Goal: Task Accomplishment & Management: Complete application form

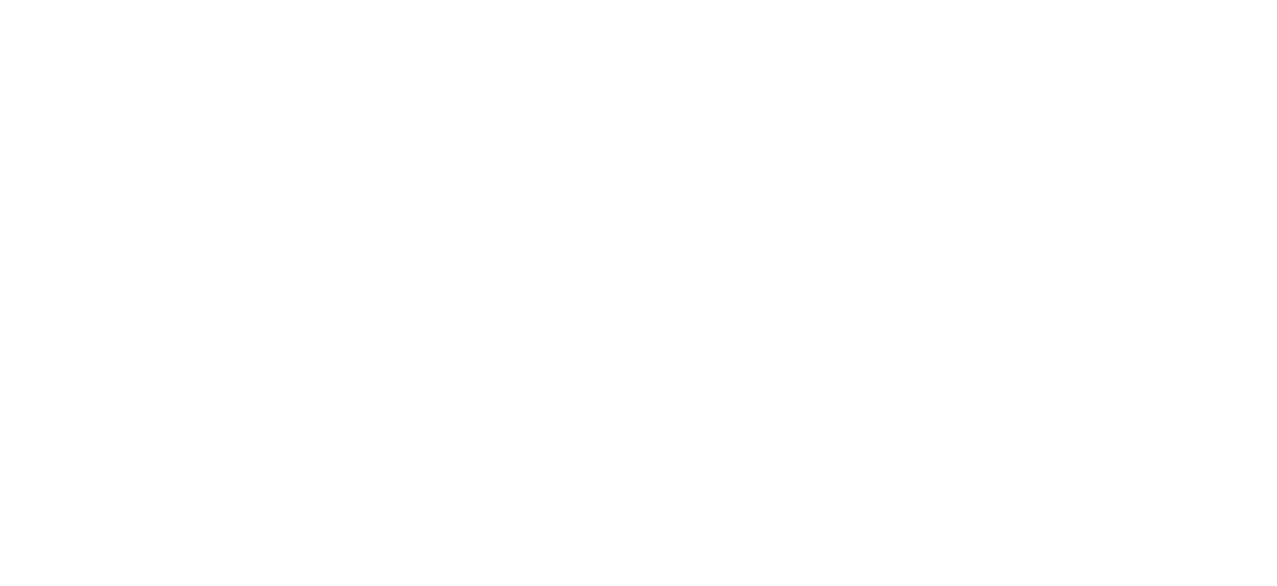
select select "MY"
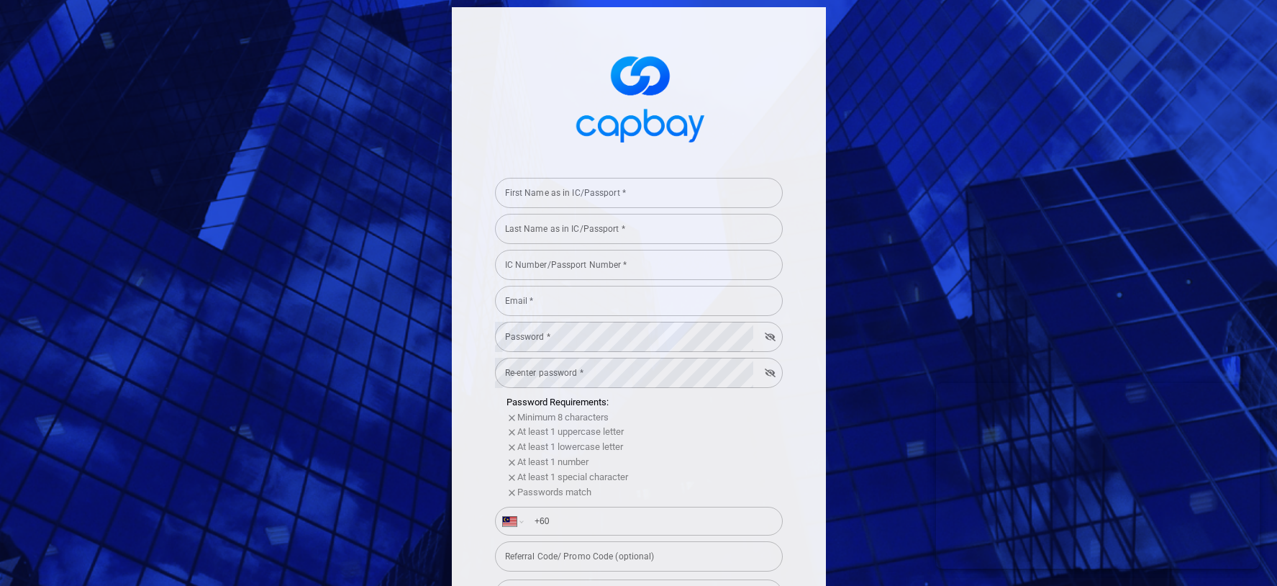
click at [586, 189] on div "First Name as in IC/Passport * First Name as in IC/Passport *" at bounding box center [639, 192] width 288 height 32
type input "test"
click at [609, 237] on input "Last Name as in IC/Passport *" at bounding box center [639, 229] width 288 height 30
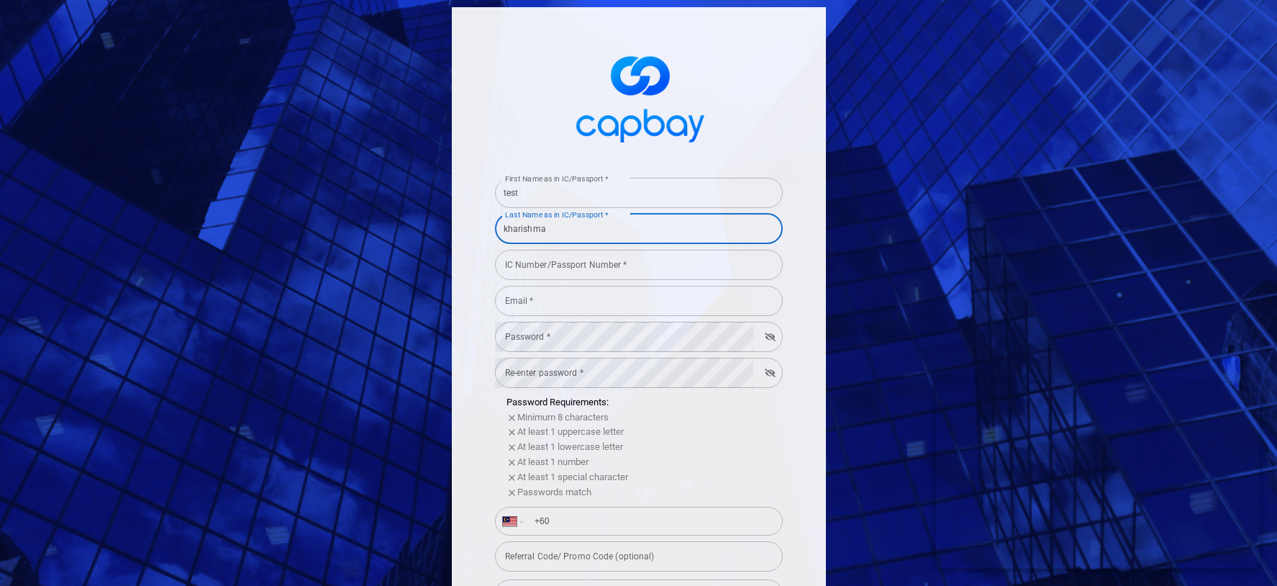
type input "kharishma"
click at [593, 259] on div "IC Number/Passport Number * IC Number/Passport Number *" at bounding box center [639, 264] width 288 height 32
type input "H"
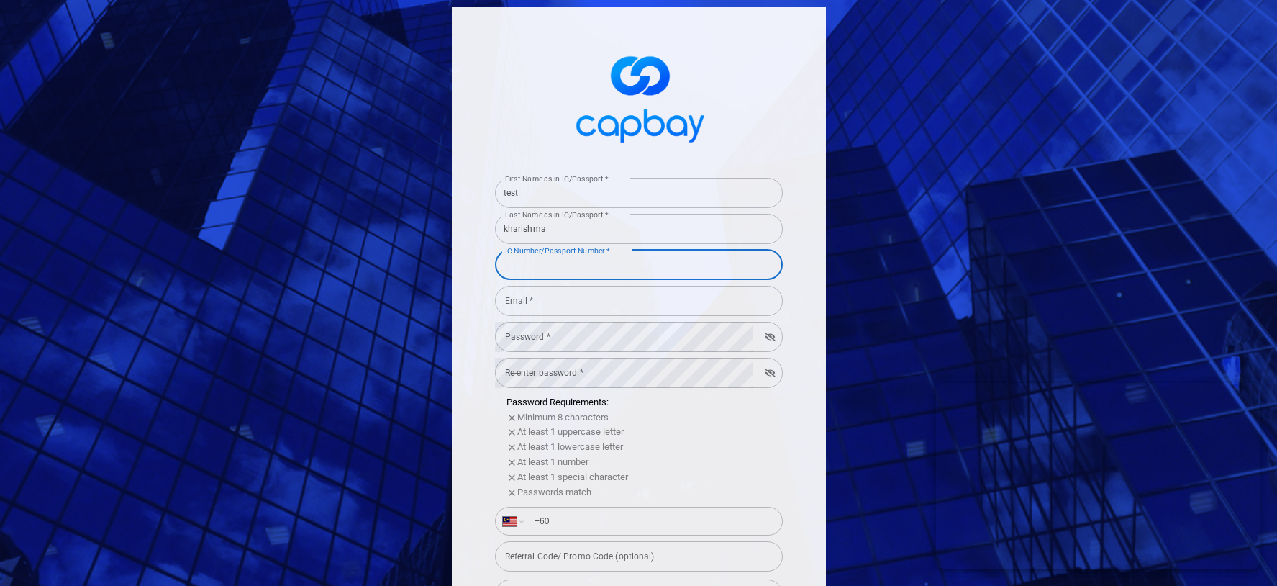
type input "H"
type input "HARJAI"
click at [586, 301] on input "Email *" at bounding box center [639, 301] width 288 height 30
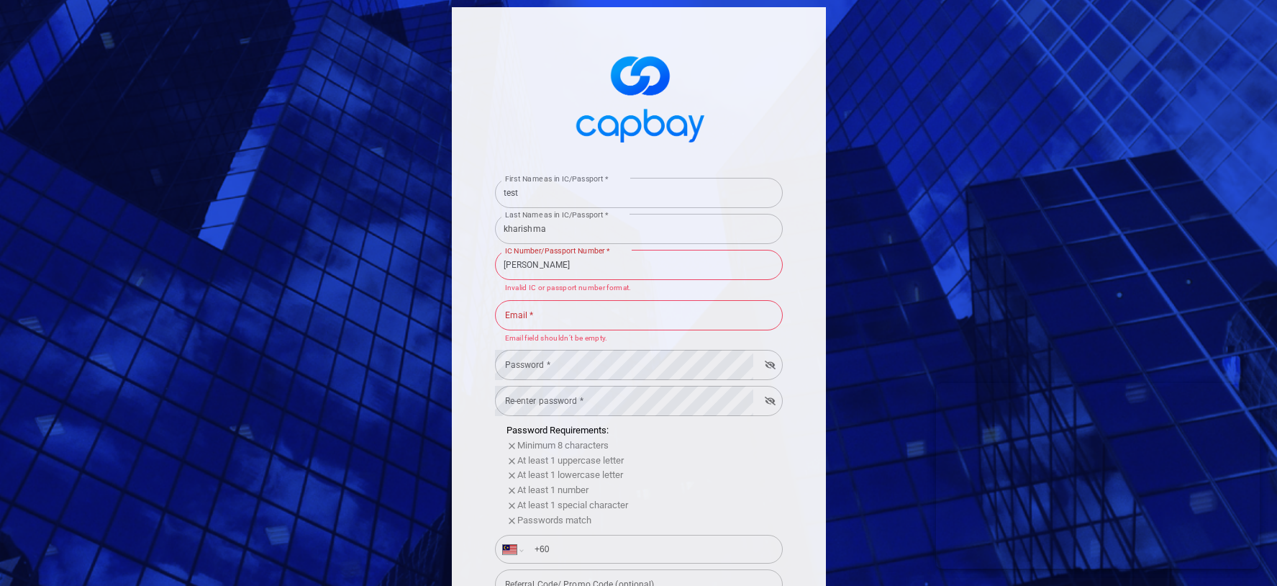
type input "kharishma.harjai@capbay.com"
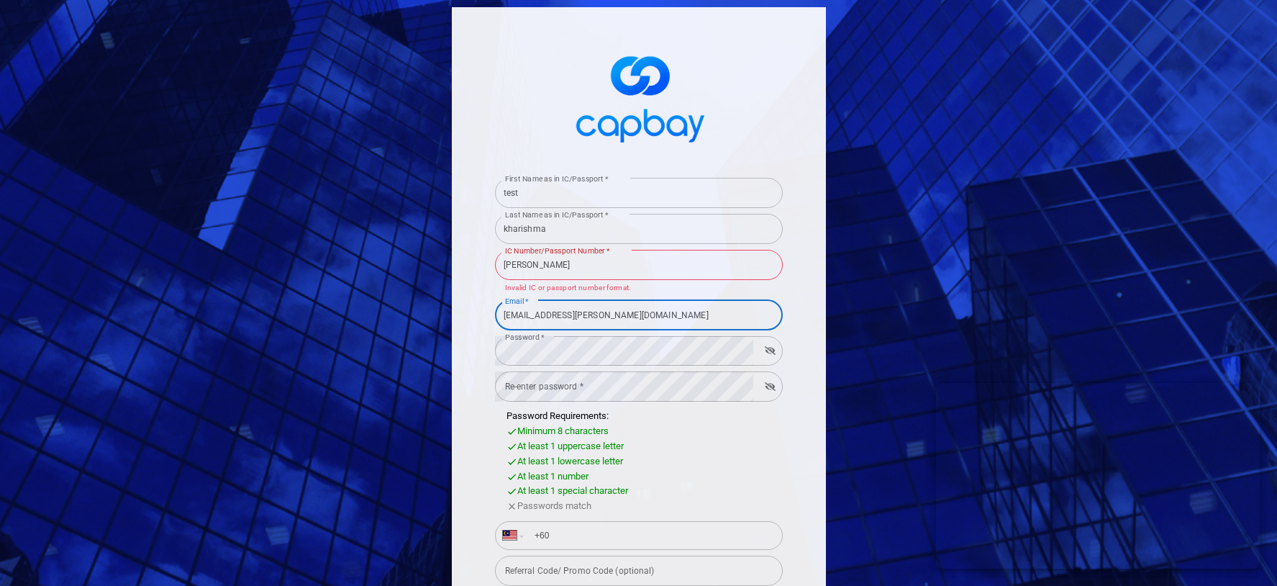
click at [584, 227] on input "kharishma" at bounding box center [639, 229] width 288 height 30
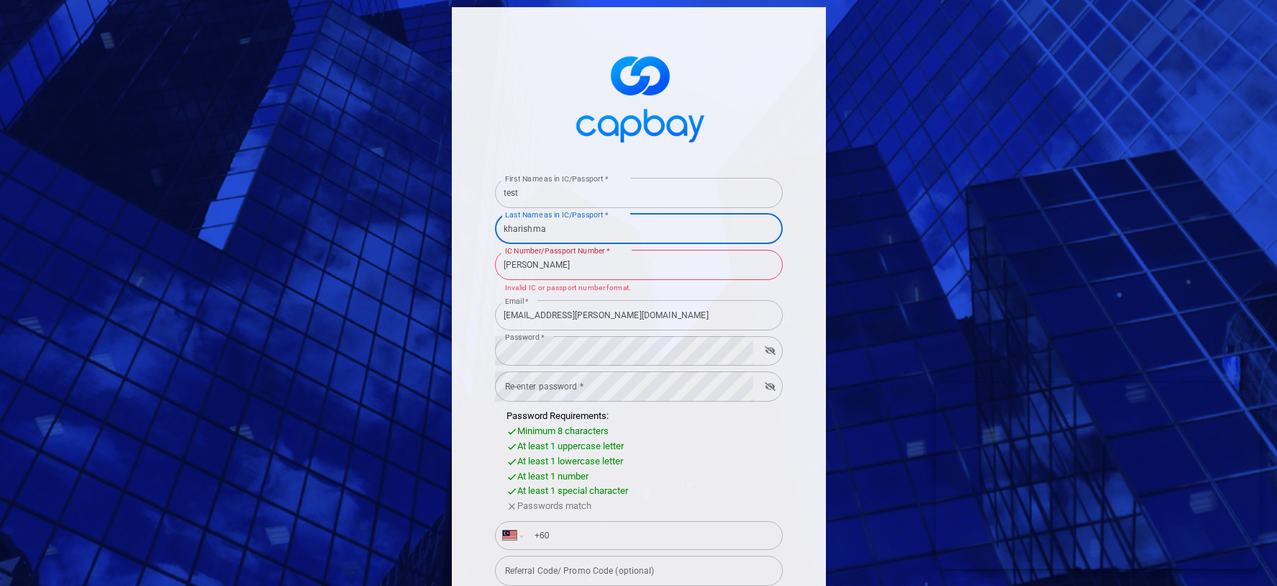
drag, startPoint x: 584, startPoint y: 227, endPoint x: 440, endPoint y: 227, distance: 143.9
click at [440, 227] on div "First Name as in IC/Passport * test First Name as in IC/Passport * Last Name as…" at bounding box center [638, 293] width 1277 height 586
type input "KHARISHMA"
click at [426, 323] on div "First Name as in IC/Passport * test First Name as in IC/Passport * Last Name as…" at bounding box center [638, 293] width 1277 height 586
click at [538, 260] on input "HARJAI" at bounding box center [639, 265] width 288 height 30
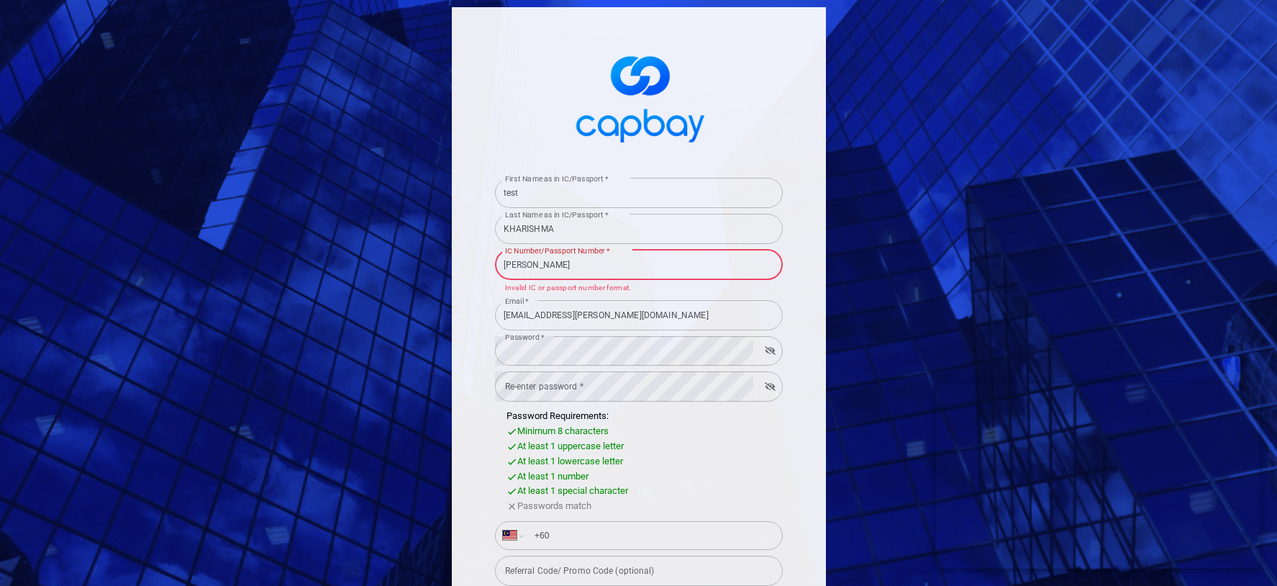
drag, startPoint x: 545, startPoint y: 261, endPoint x: 470, endPoint y: 261, distance: 74.8
click at [470, 261] on div "First Name as in IC/Passport * test First Name as in IC/Passport * Last Name as…" at bounding box center [639, 405] width 374 height 796
drag, startPoint x: 604, startPoint y: 218, endPoint x: 452, endPoint y: 218, distance: 152.5
click at [452, 218] on div "First Name as in IC/Passport * test First Name as in IC/Passport * Last Name as…" at bounding box center [639, 405] width 374 height 796
click at [537, 229] on input "KHARISHMA" at bounding box center [639, 229] width 288 height 30
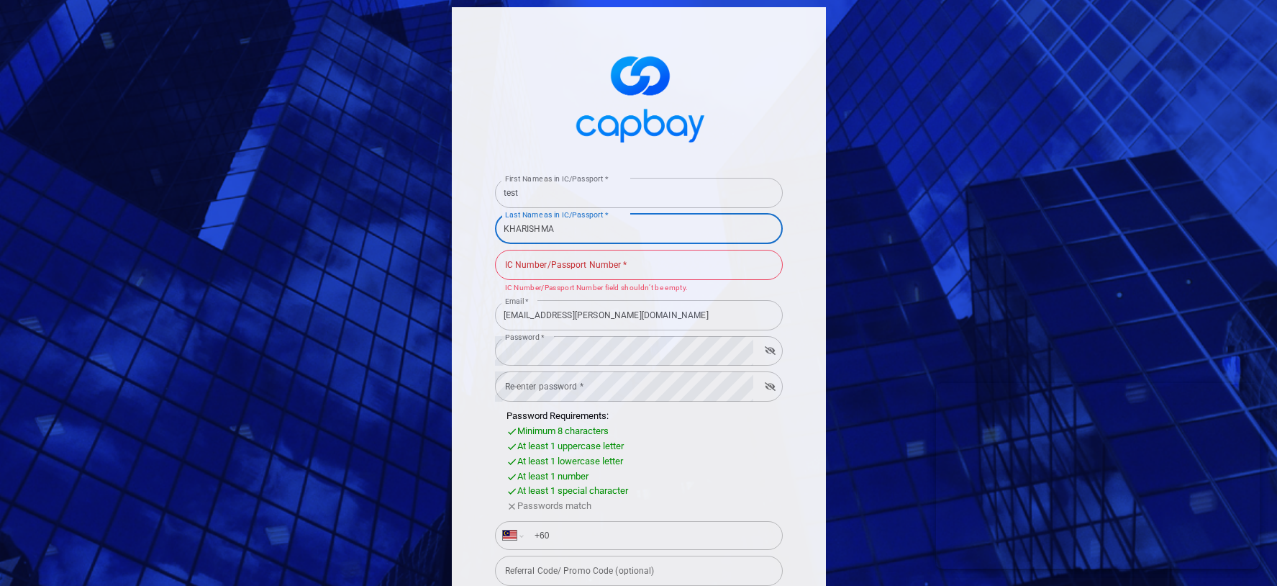
click at [537, 229] on input "KHARISHMA" at bounding box center [639, 229] width 288 height 30
type input "j"
click at [530, 233] on input "kharishma" at bounding box center [639, 229] width 288 height 30
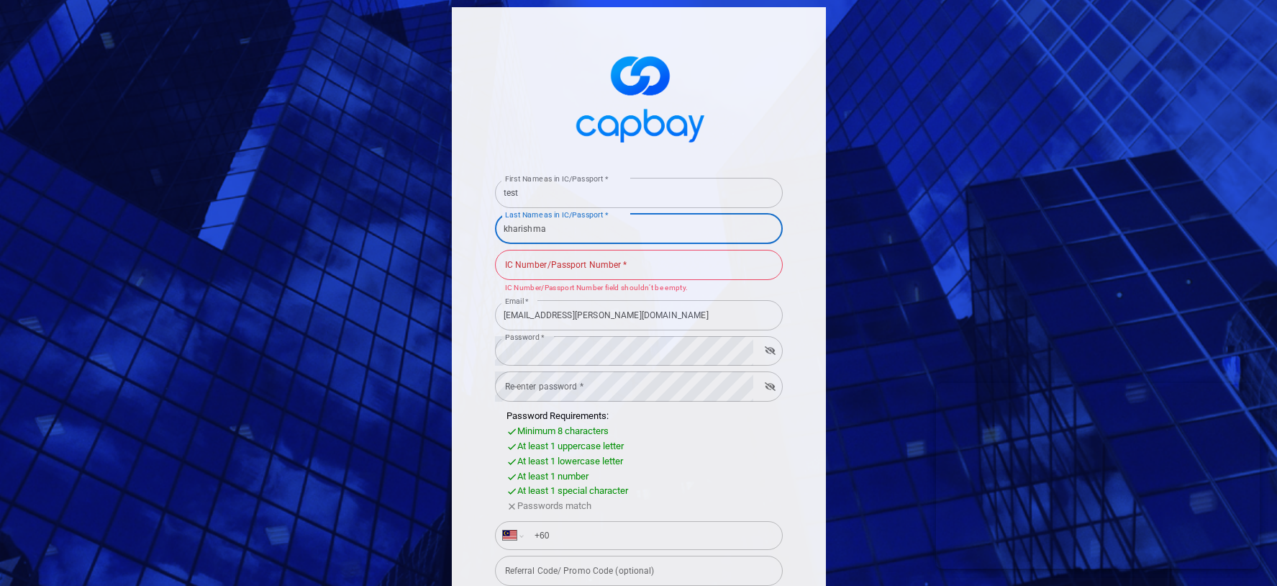
click at [530, 233] on input "kharishma" at bounding box center [639, 229] width 288 height 30
type input "kharishma"
click at [532, 267] on input "IC Number/Passport Number *" at bounding box center [639, 265] width 288 height 30
paste input "KHARISHMA"
click at [532, 267] on input "KHARISHMA" at bounding box center [639, 265] width 288 height 30
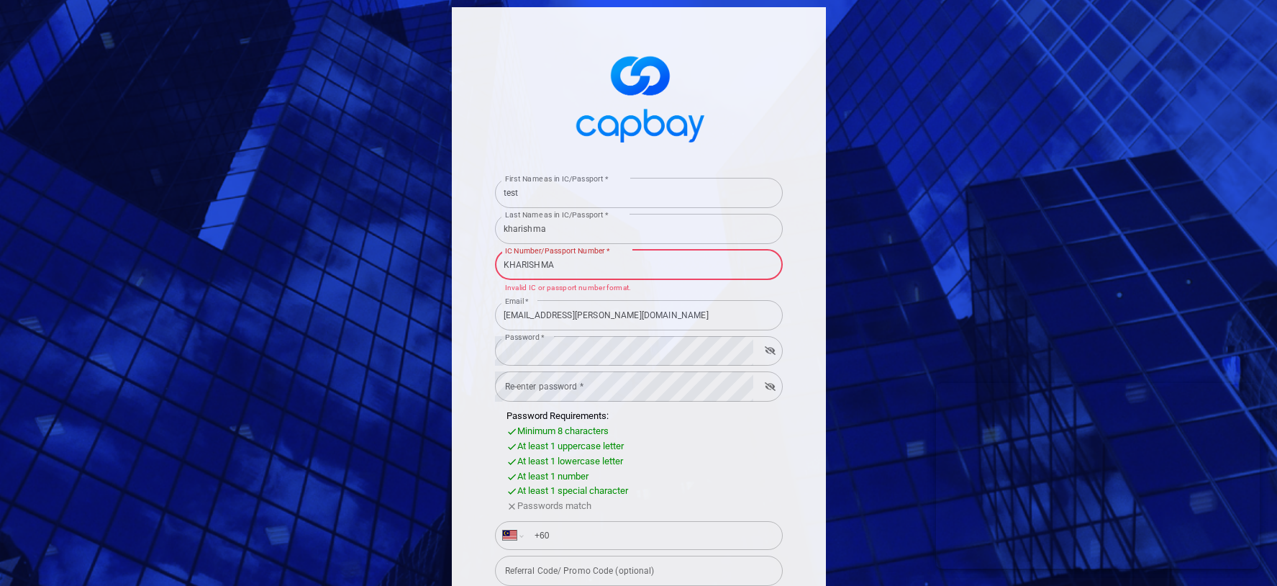
click at [532, 267] on input "KHARISHMA" at bounding box center [639, 265] width 288 height 30
type input "020708101194"
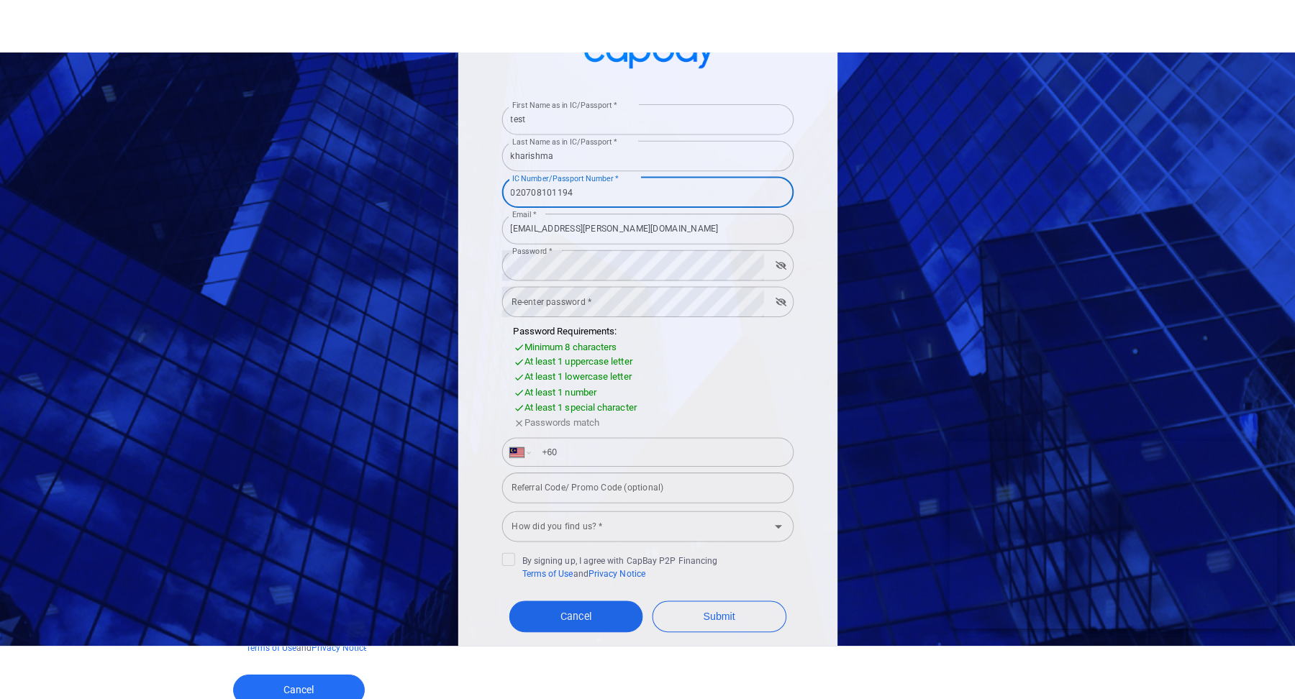
scroll to position [169, 0]
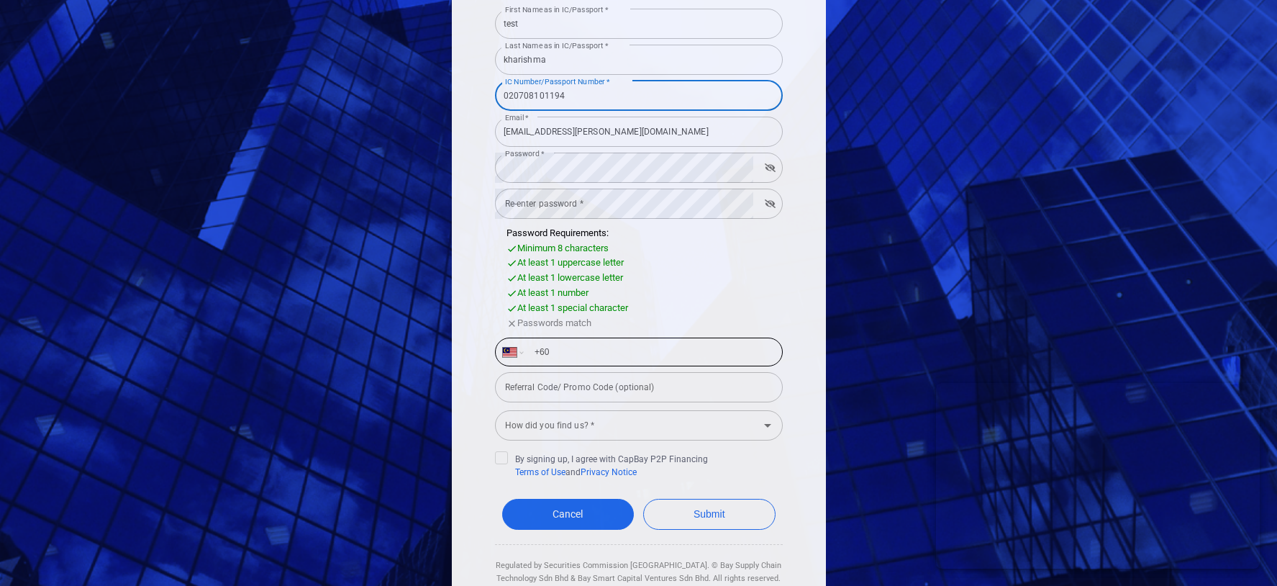
click at [602, 352] on input "+60" at bounding box center [650, 351] width 249 height 23
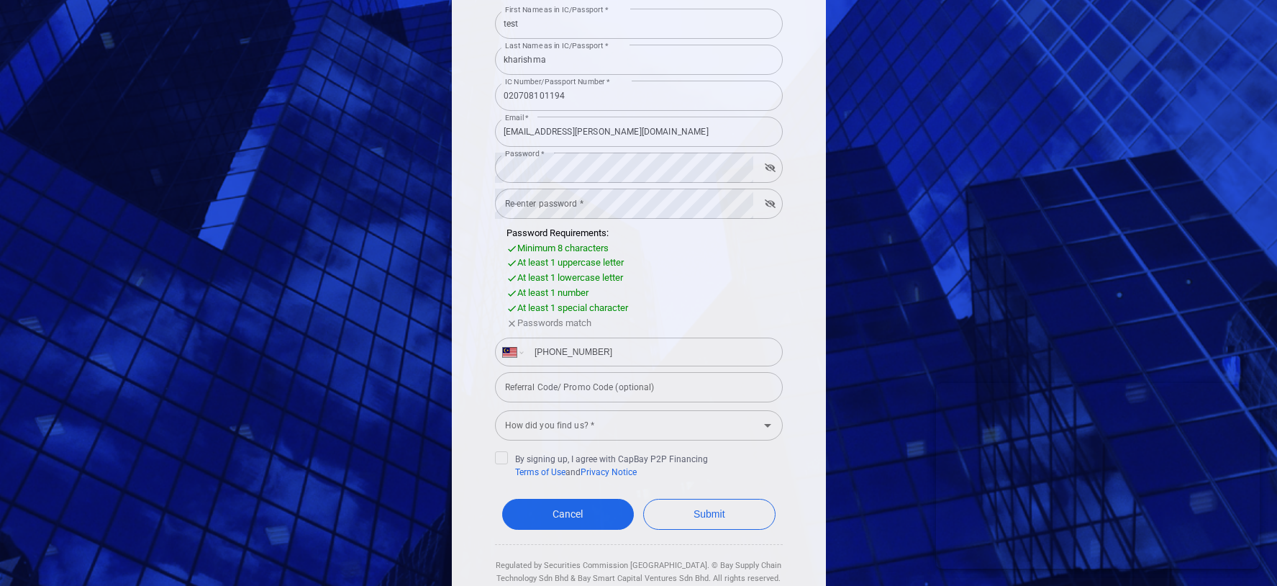
type input "+60 11 1103 7817"
click at [601, 423] on input "How did you find us? *" at bounding box center [626, 425] width 255 height 27
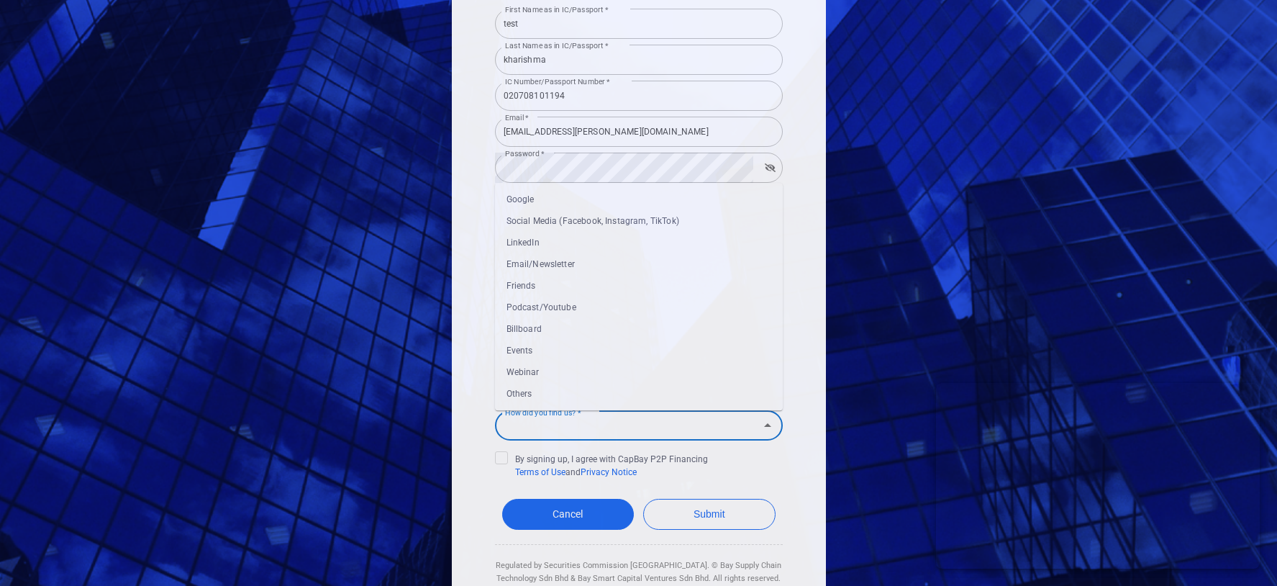
click at [594, 345] on li "Events" at bounding box center [639, 351] width 288 height 22
type input "Events"
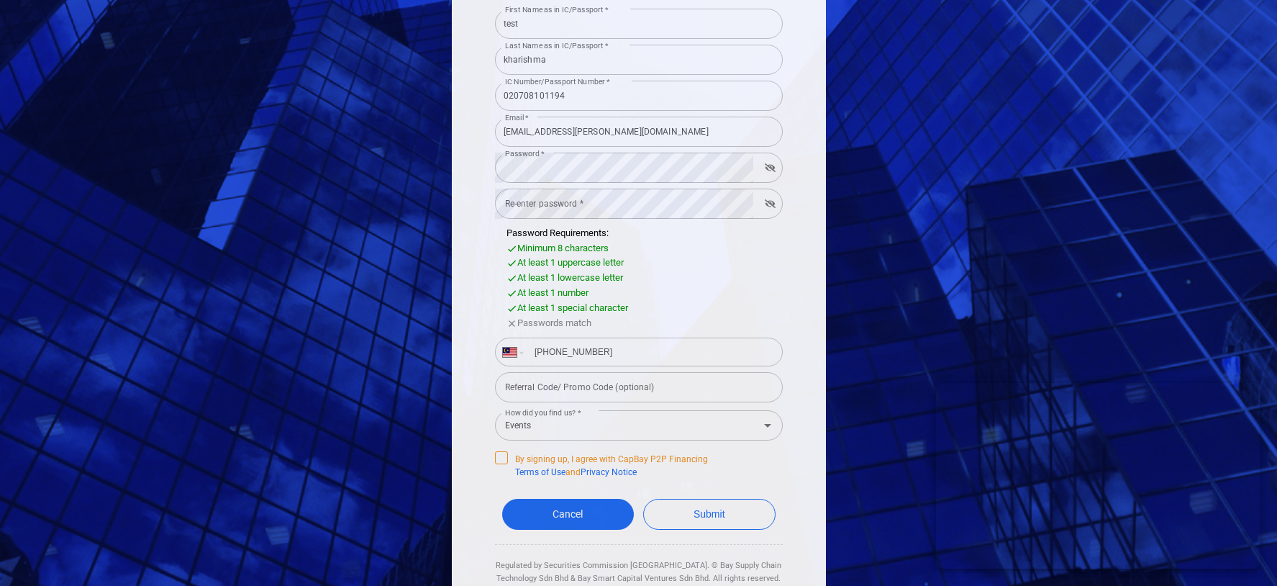
click at [506, 463] on span at bounding box center [501, 457] width 13 height 13
click at [0, 0] on input "By signing up, I agree with CapBay P2P Financing Terms of Use and Privacy Notice" at bounding box center [0, 0] width 0 height 0
click at [723, 507] on button "Submit" at bounding box center [709, 514] width 132 height 31
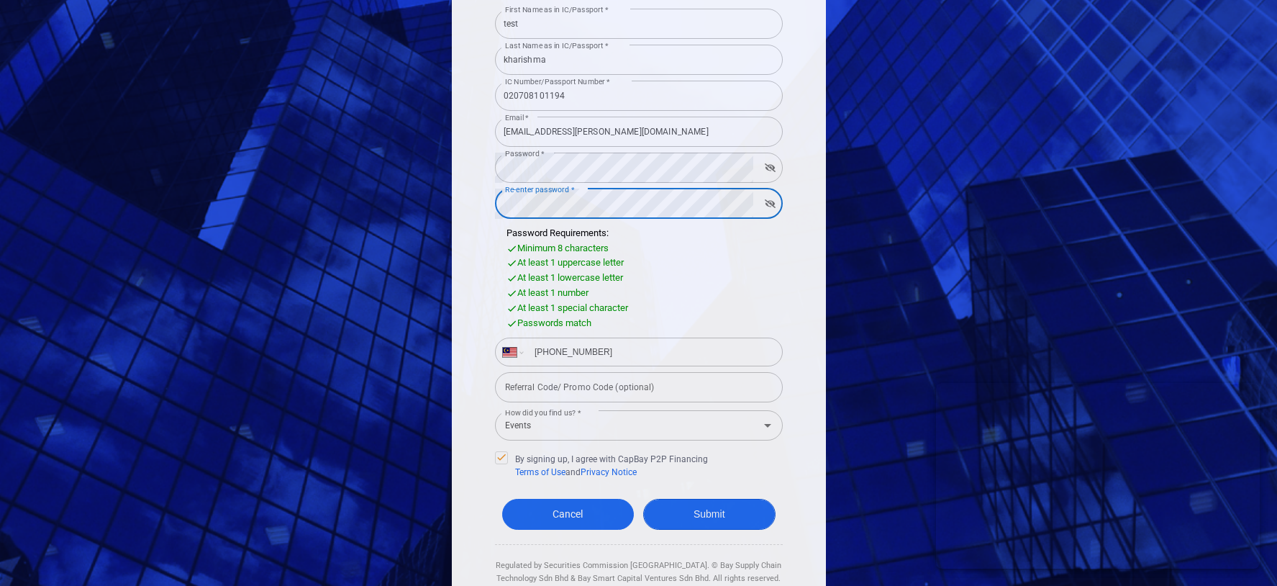
click at [754, 506] on button "Submit" at bounding box center [709, 514] width 132 height 31
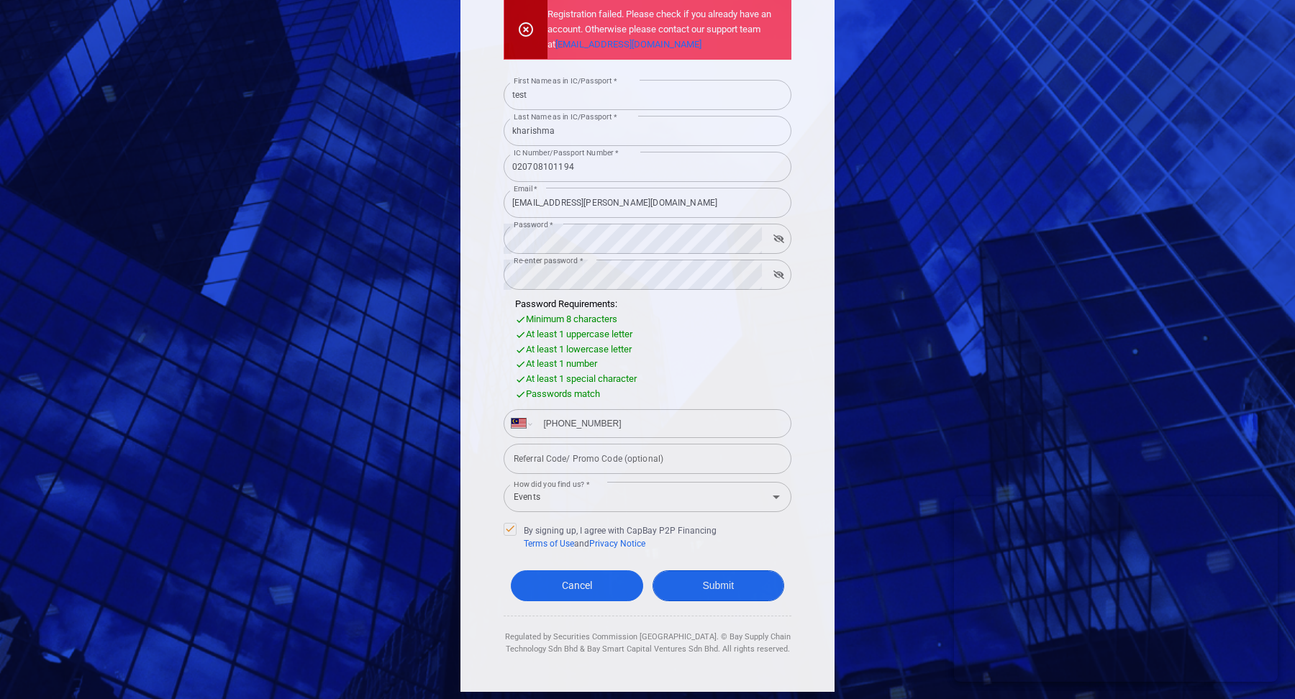
scroll to position [160, 0]
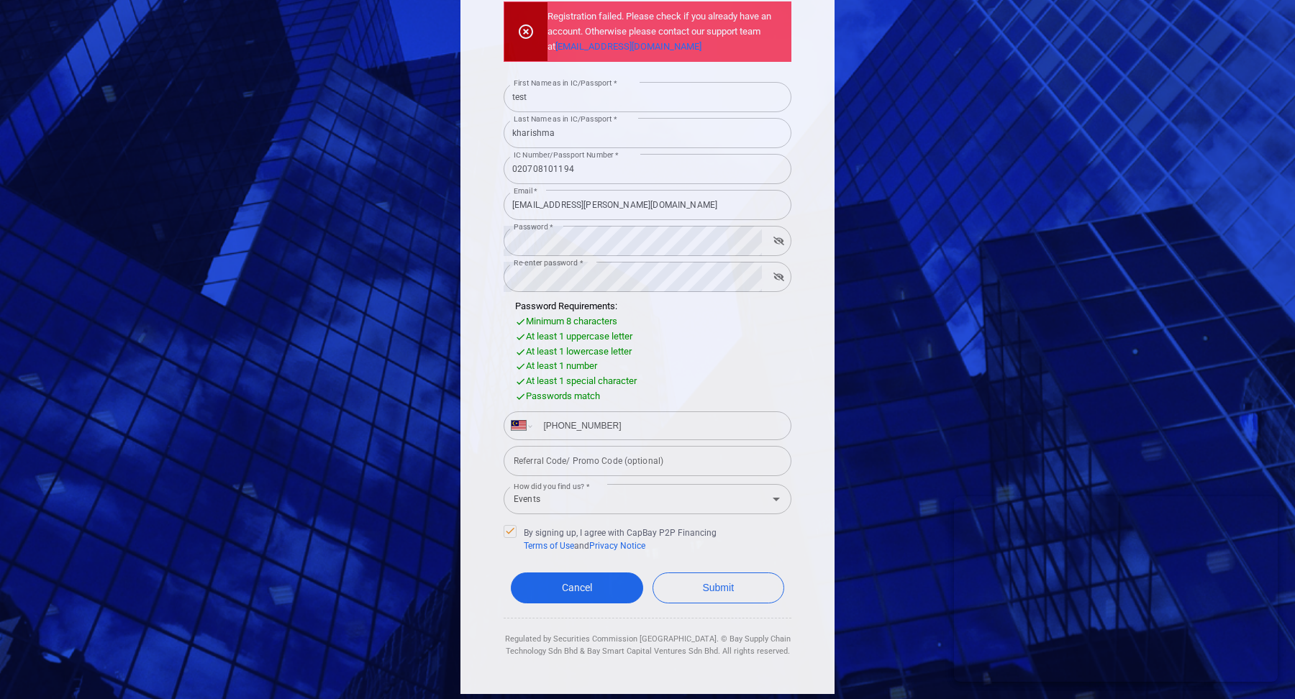
click at [568, 108] on input "test" at bounding box center [648, 97] width 288 height 30
drag, startPoint x: 566, startPoint y: 103, endPoint x: 475, endPoint y: 103, distance: 90.7
click at [475, 103] on div "Registration failed. Please check if you already have an account. Otherwise ple…" at bounding box center [647, 270] width 374 height 847
type input "t"
type input "kharish"
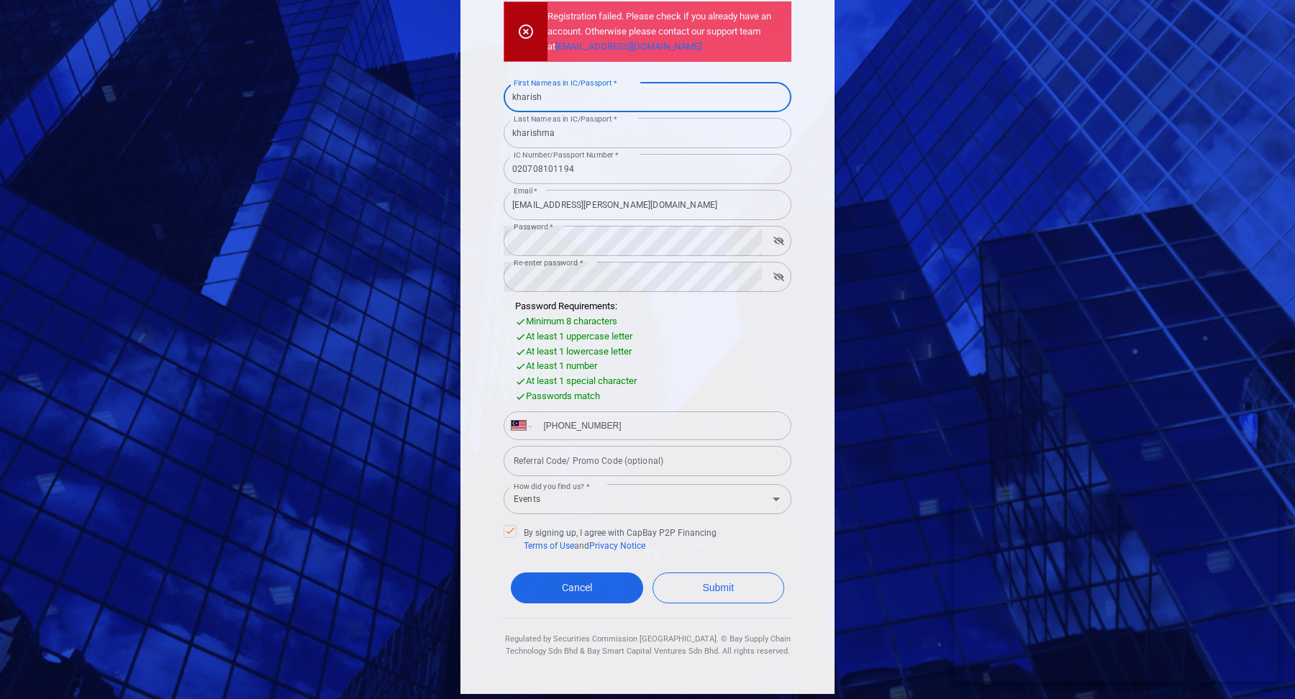
click at [686, 585] on div "Cancel Submit" at bounding box center [648, 592] width 288 height 53
click at [702, 585] on div "Cancel Submit" at bounding box center [648, 592] width 288 height 53
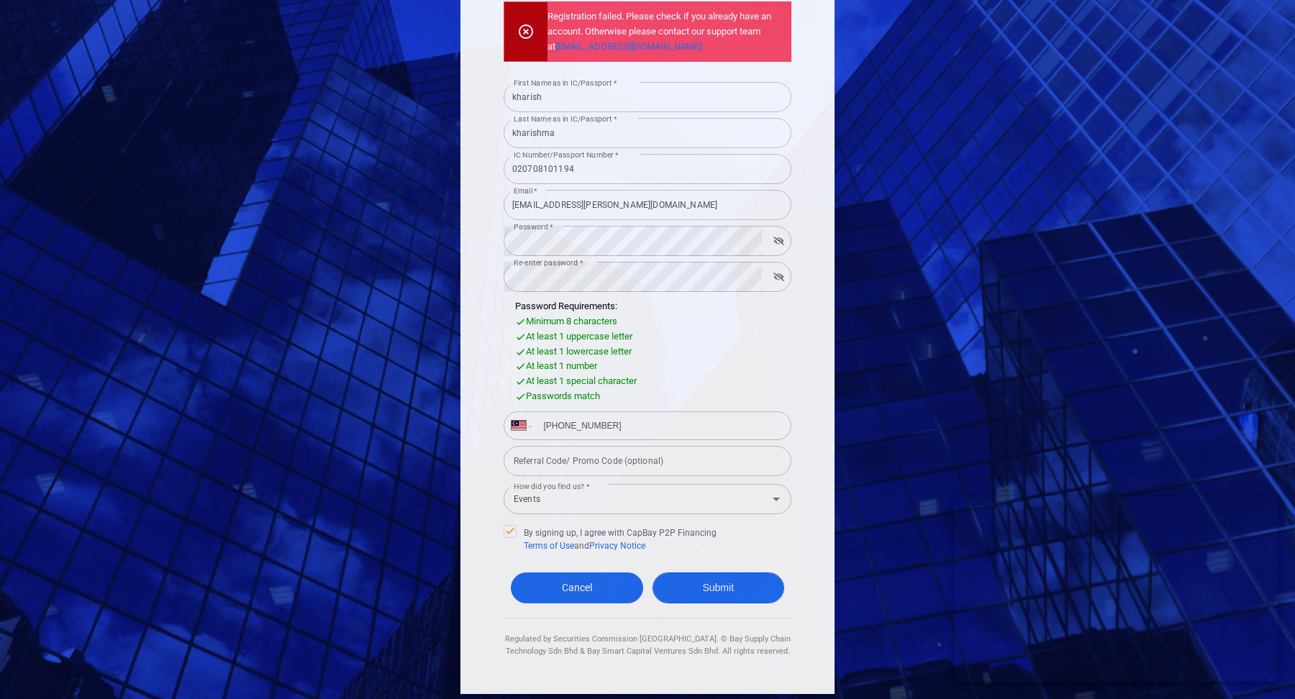
click at [717, 584] on button "Submit" at bounding box center [719, 588] width 132 height 31
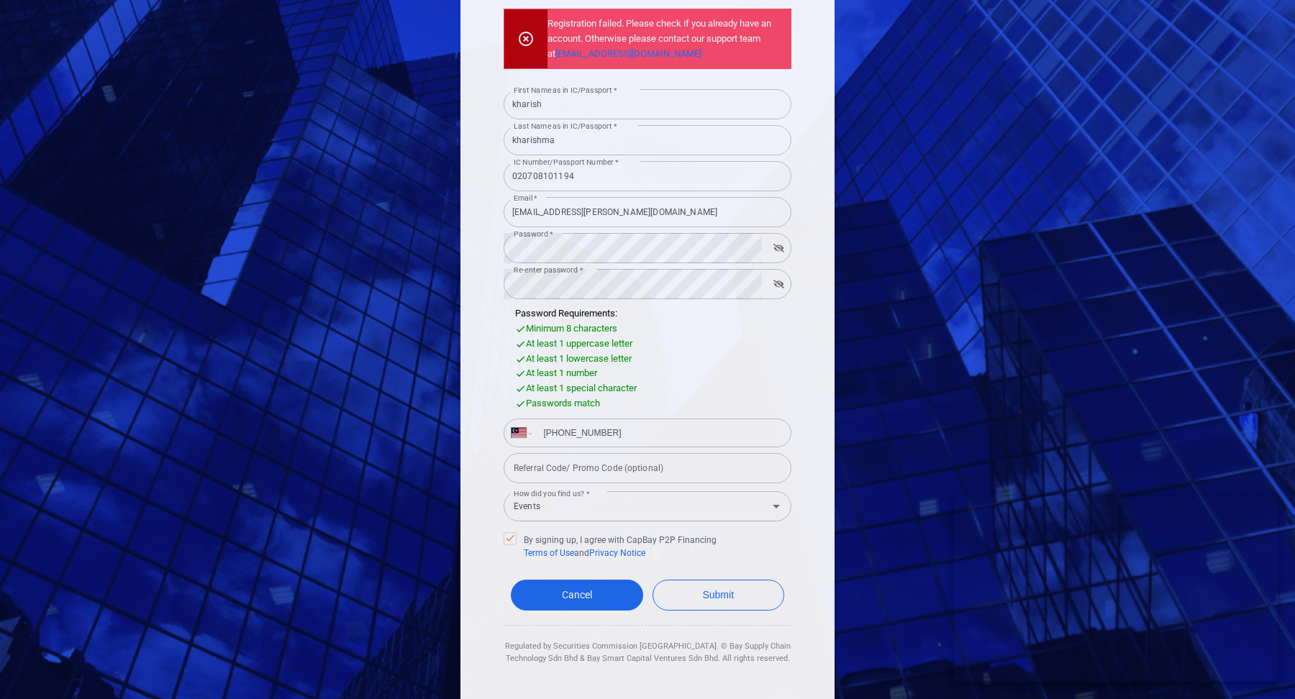
click at [631, 217] on input "kharishma.harjai@capbay.com" at bounding box center [648, 212] width 288 height 30
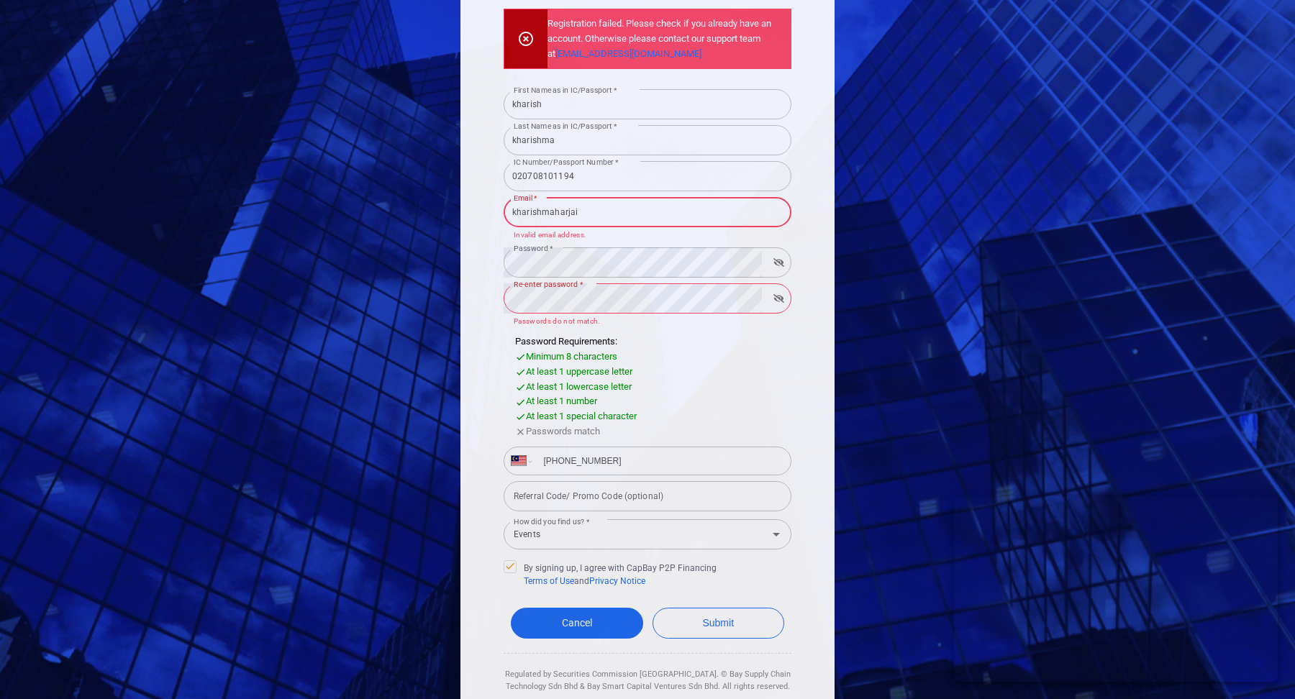
click at [637, 208] on input "kharishmaharjai" at bounding box center [648, 212] width 288 height 30
drag, startPoint x: 637, startPoint y: 208, endPoint x: 425, endPoint y: 208, distance: 211.5
click at [425, 208] on div "Registration failed. Please check if you already have an account. Otherwise ple…" at bounding box center [647, 349] width 1295 height 699
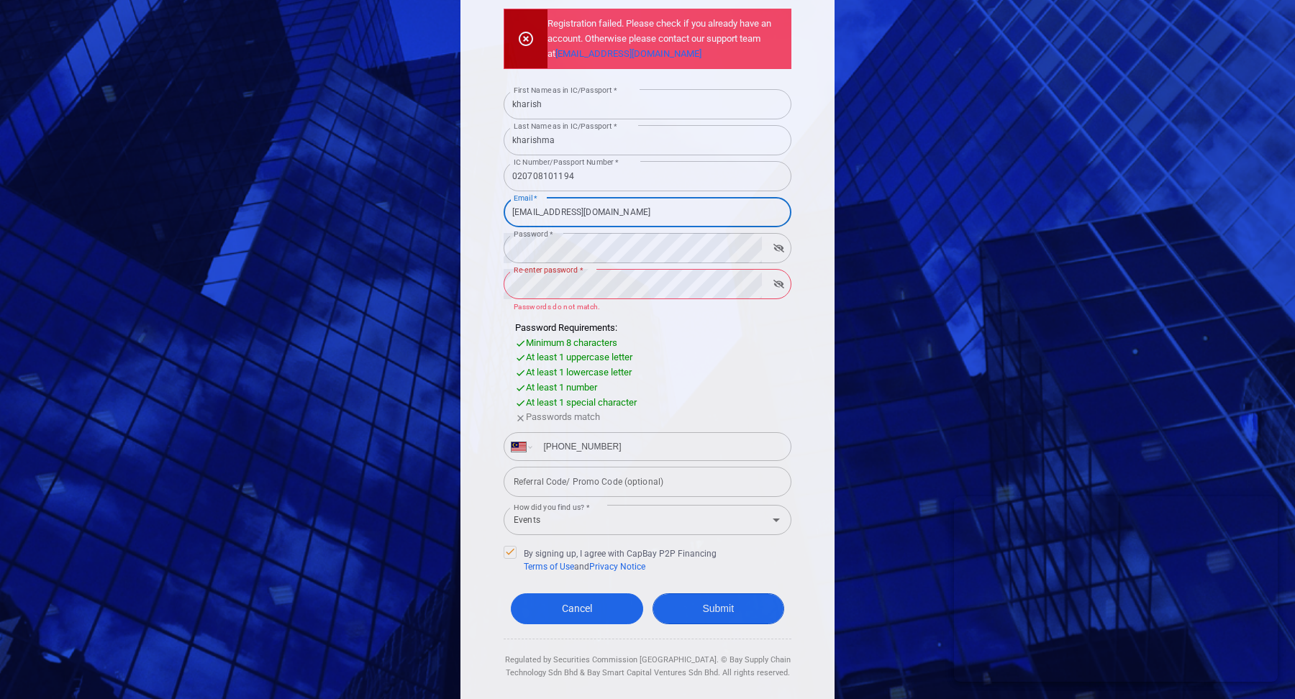
type input "123@gmiail.com"
click at [747, 585] on button "Submit" at bounding box center [719, 609] width 132 height 31
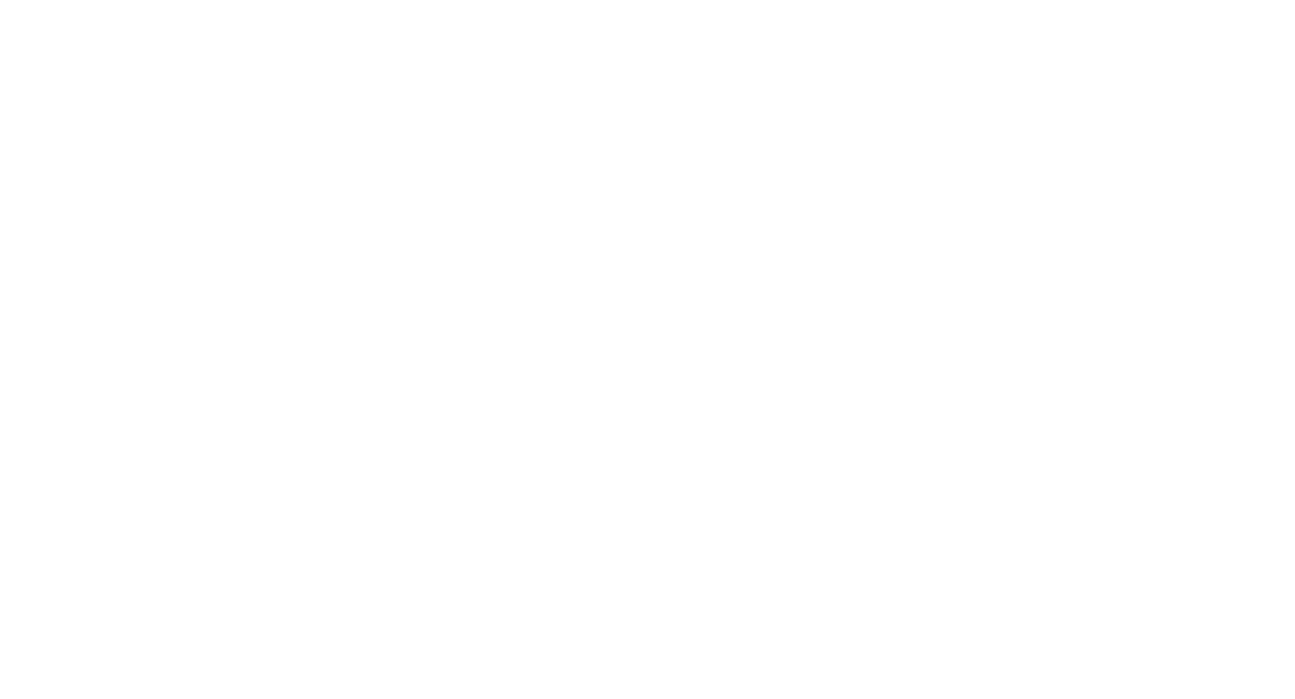
select select "MY"
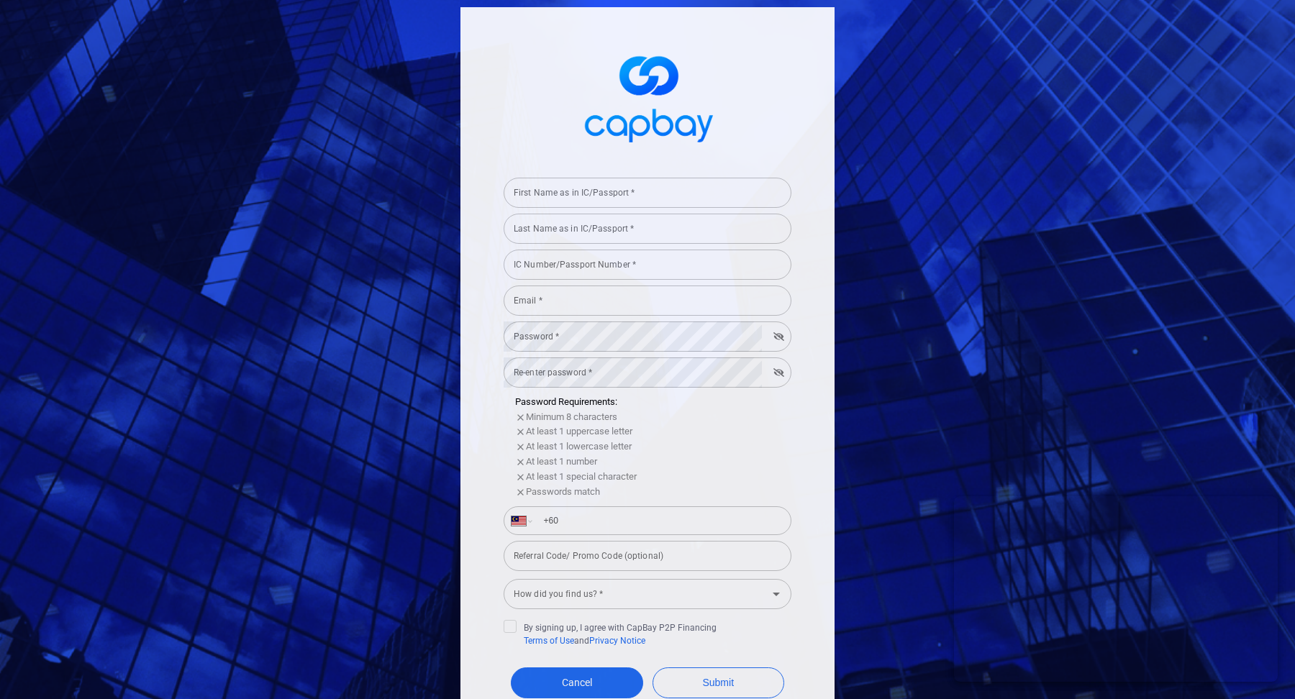
click at [583, 186] on div "First Name as in IC/Passport * First Name as in IC/Passport *" at bounding box center [648, 192] width 288 height 32
type input "kharish"
click at [612, 237] on input "Last Name as in IC/Passport *" at bounding box center [648, 229] width 288 height 30
type input "staging"
click at [598, 282] on form "First Name as in IC/Passport * kharish First Name as in IC/Passport * Last Name…" at bounding box center [648, 463] width 288 height 582
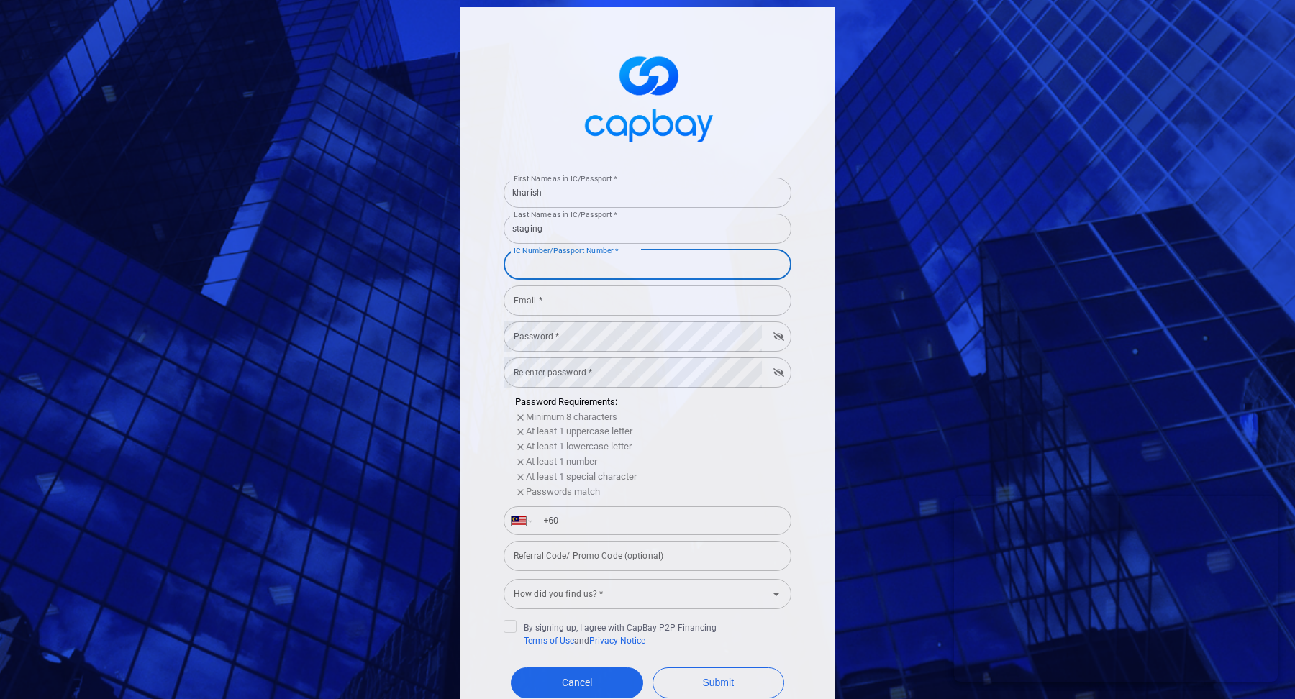
click at [570, 263] on div "IC Number/Passport Number * IC Number/Passport Number *" at bounding box center [648, 264] width 288 height 32
type input "020708101194"
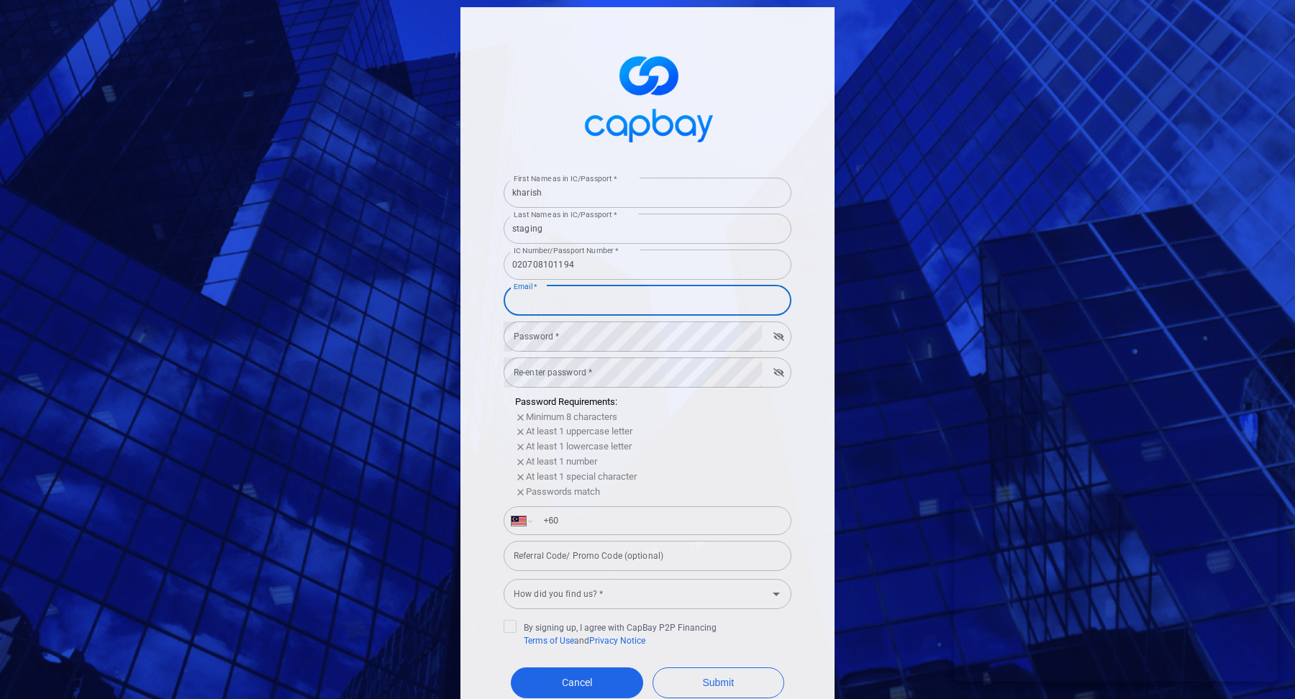
click at [607, 293] on input "Email *" at bounding box center [648, 301] width 288 height 30
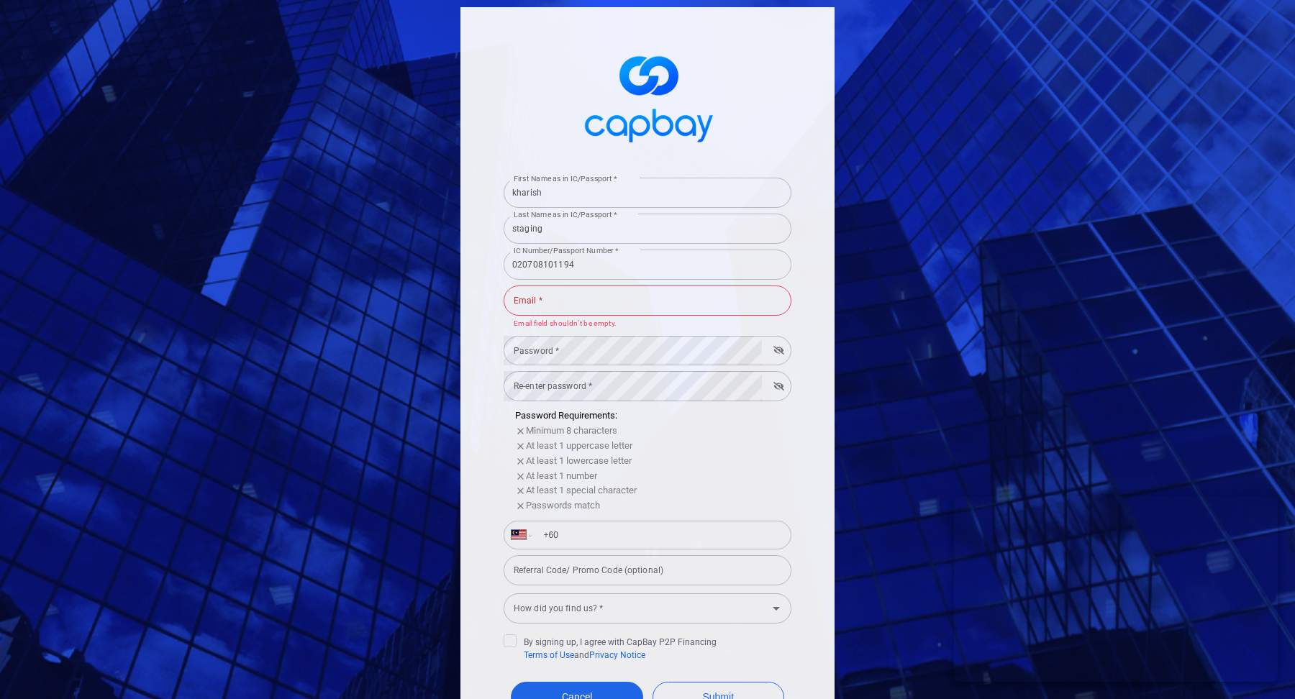
type input "kharishma.harjai@capbay.com"
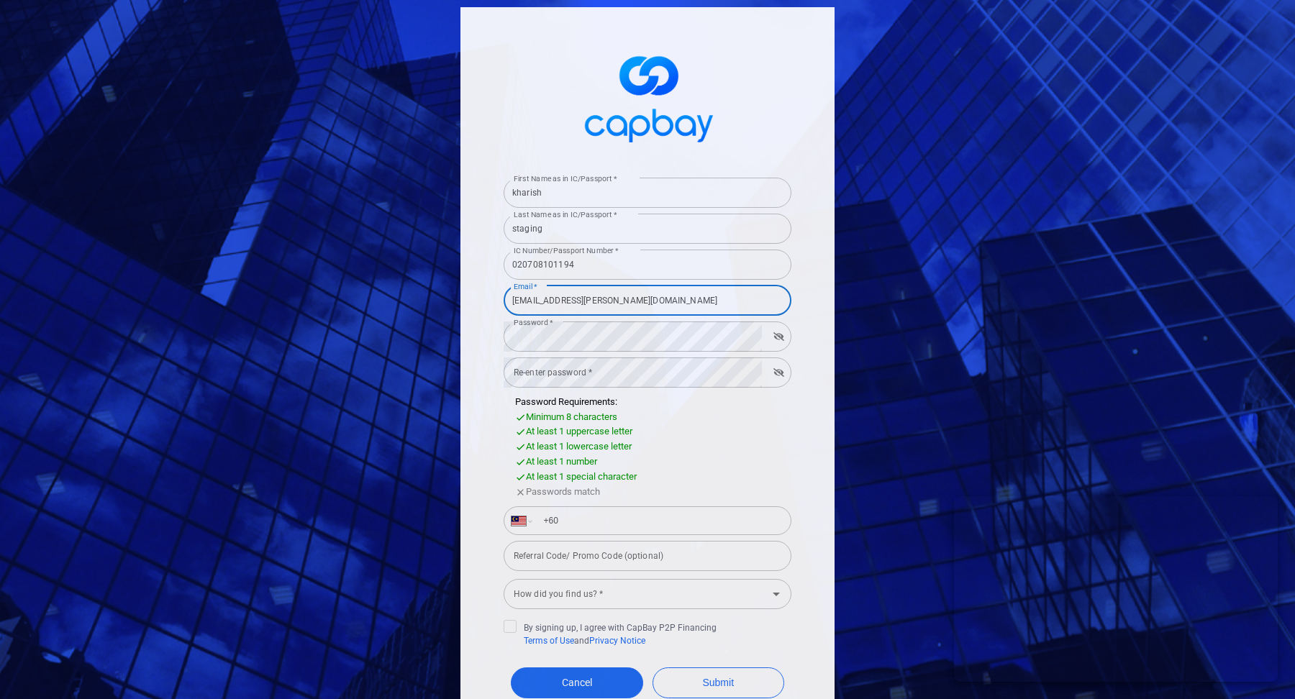
click at [633, 391] on form "First Name as in IC/Passport * kharish First Name as in IC/Passport * Last Name…" at bounding box center [648, 463] width 288 height 582
click at [646, 524] on input "+60" at bounding box center [659, 520] width 249 height 23
type input "+60 11 1103 7817"
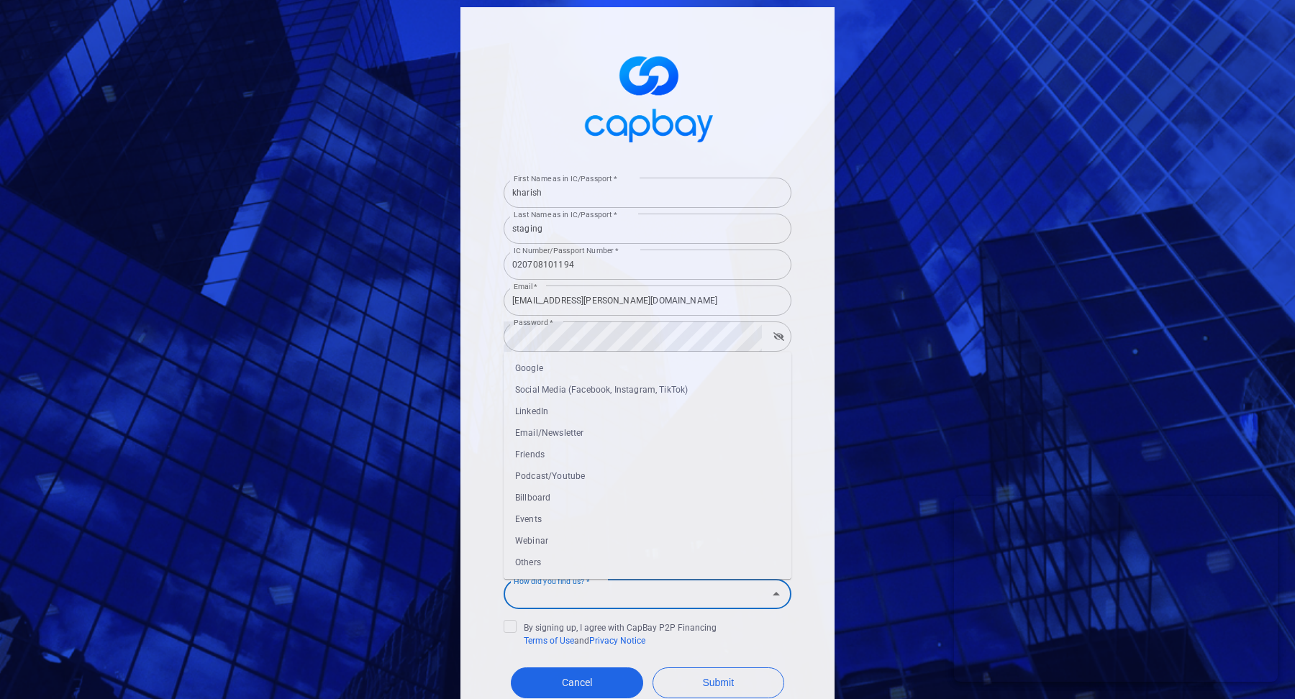
click at [603, 583] on div "How did you find us? * How did you find us? *" at bounding box center [648, 593] width 288 height 32
click at [618, 543] on li "Webinar" at bounding box center [648, 541] width 288 height 22
type input "Webinar"
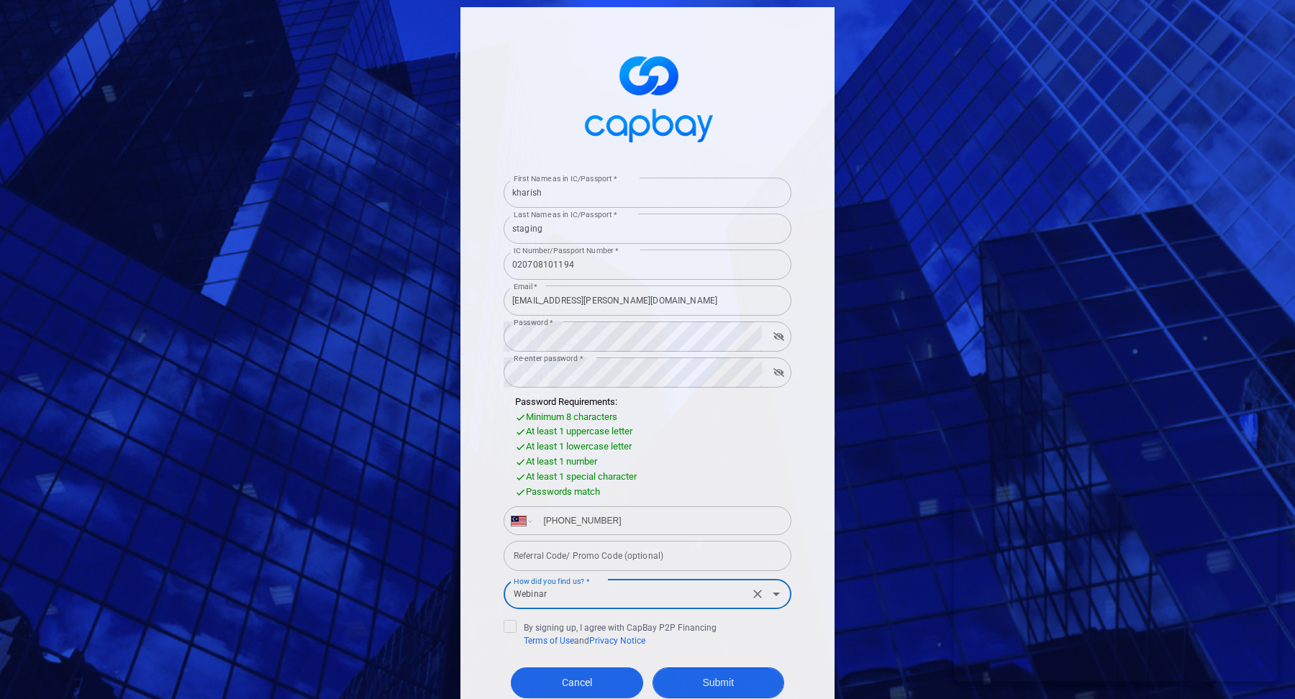
click at [726, 673] on button "Submit" at bounding box center [719, 683] width 132 height 31
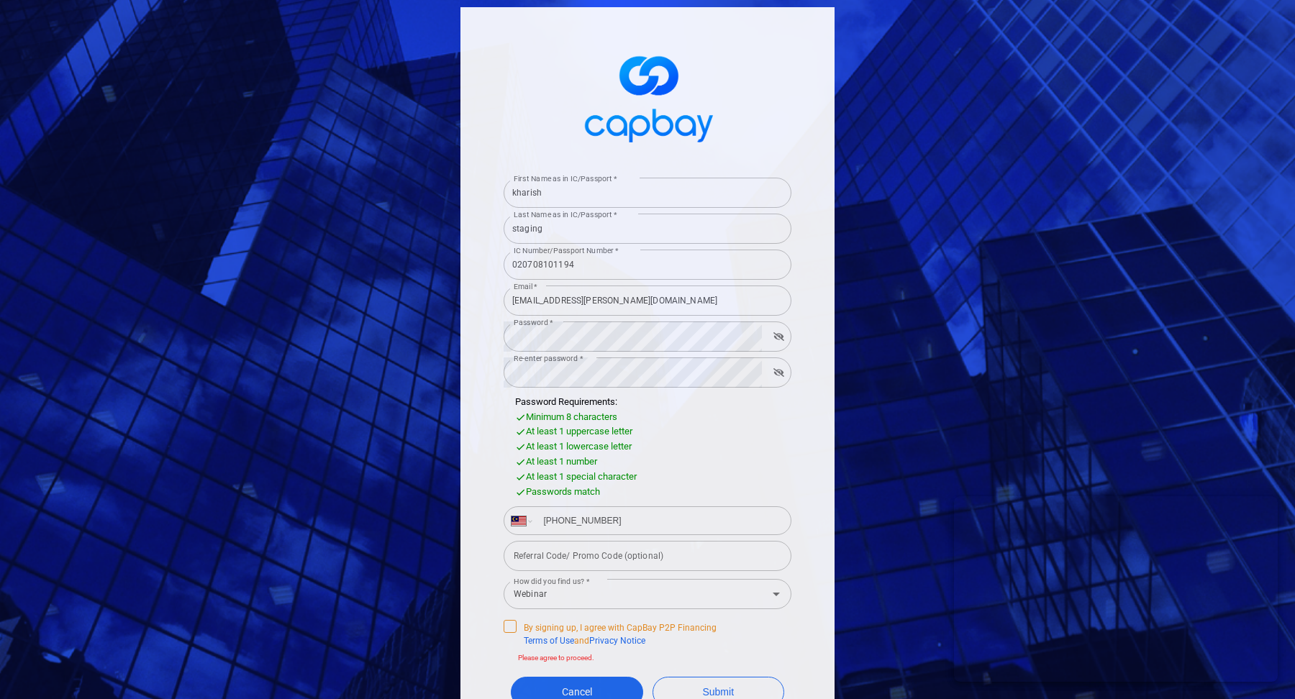
click at [517, 629] on span "By signing up, I agree with CapBay P2P Financing Terms of Use and Privacy Notice" at bounding box center [610, 633] width 213 height 27
click at [0, 0] on input "By signing up, I agree with CapBay P2P Financing Terms of Use and Privacy Notice" at bounding box center [0, 0] width 0 height 0
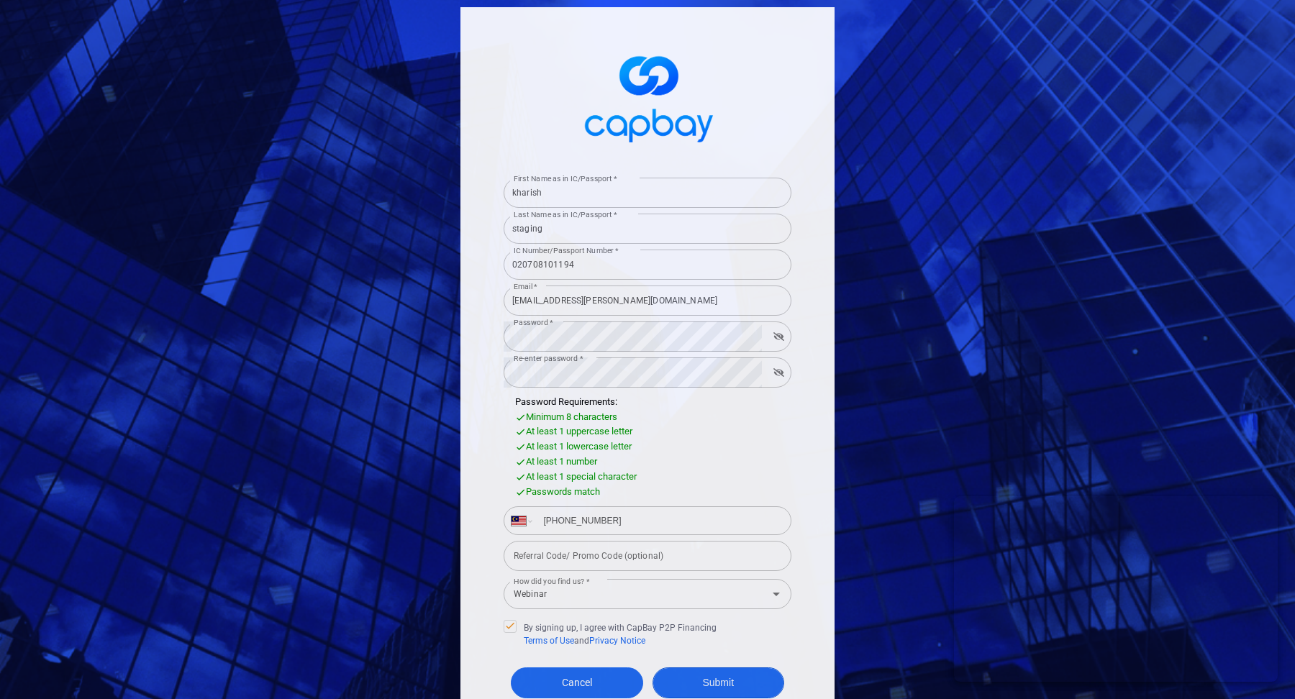
click at [755, 684] on button "Submit" at bounding box center [719, 683] width 132 height 31
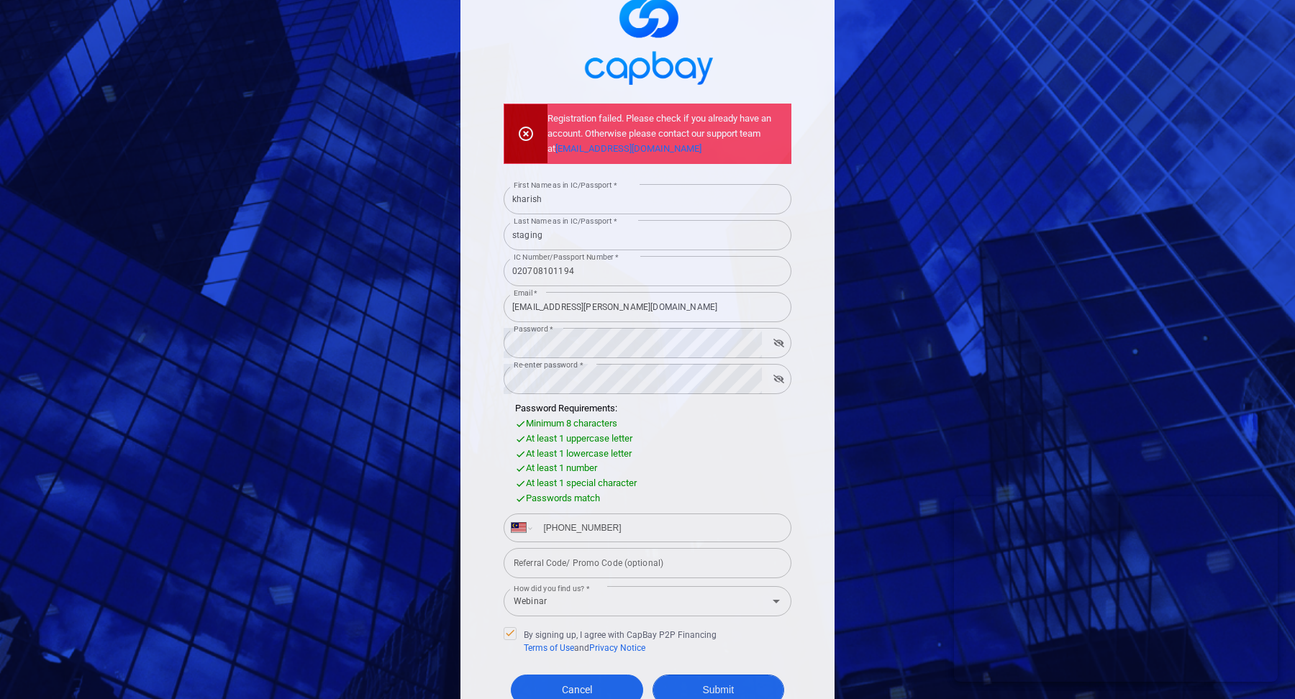
scroll to position [152, 0]
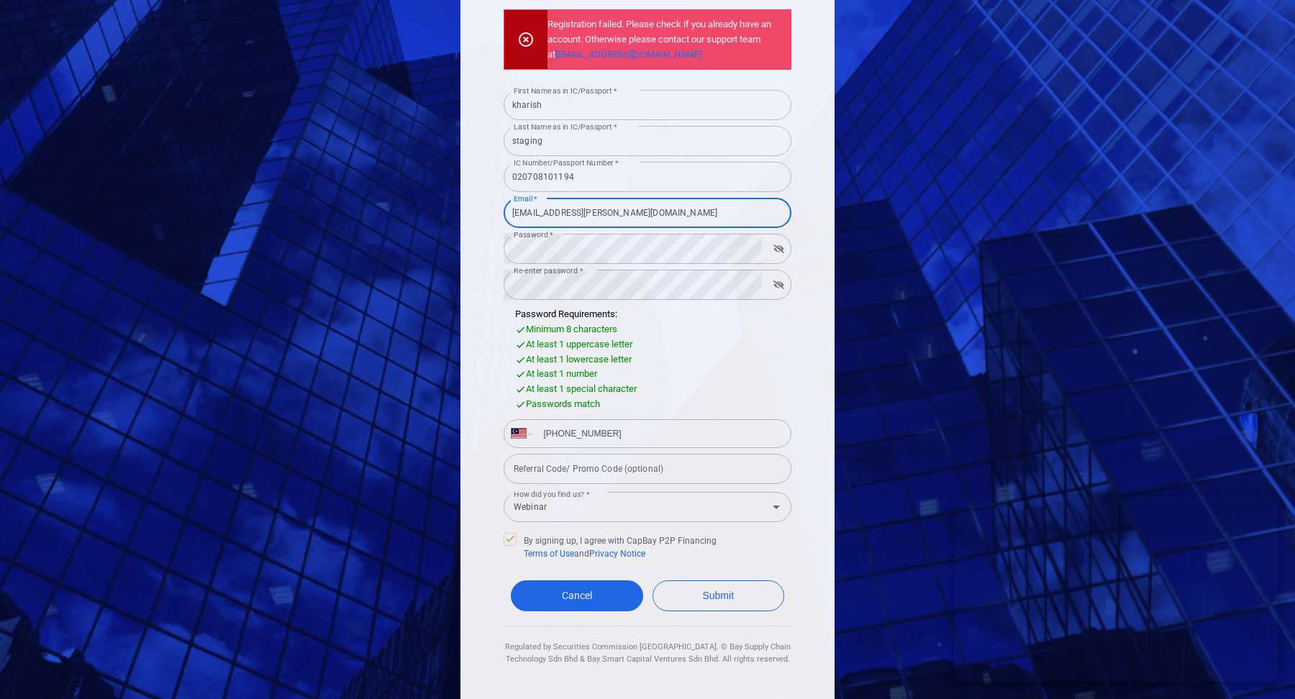
drag, startPoint x: 641, startPoint y: 215, endPoint x: 481, endPoint y: 215, distance: 160.4
click at [481, 215] on div "Registration failed. Please check if you already have an account. Otherwise ple…" at bounding box center [647, 278] width 374 height 847
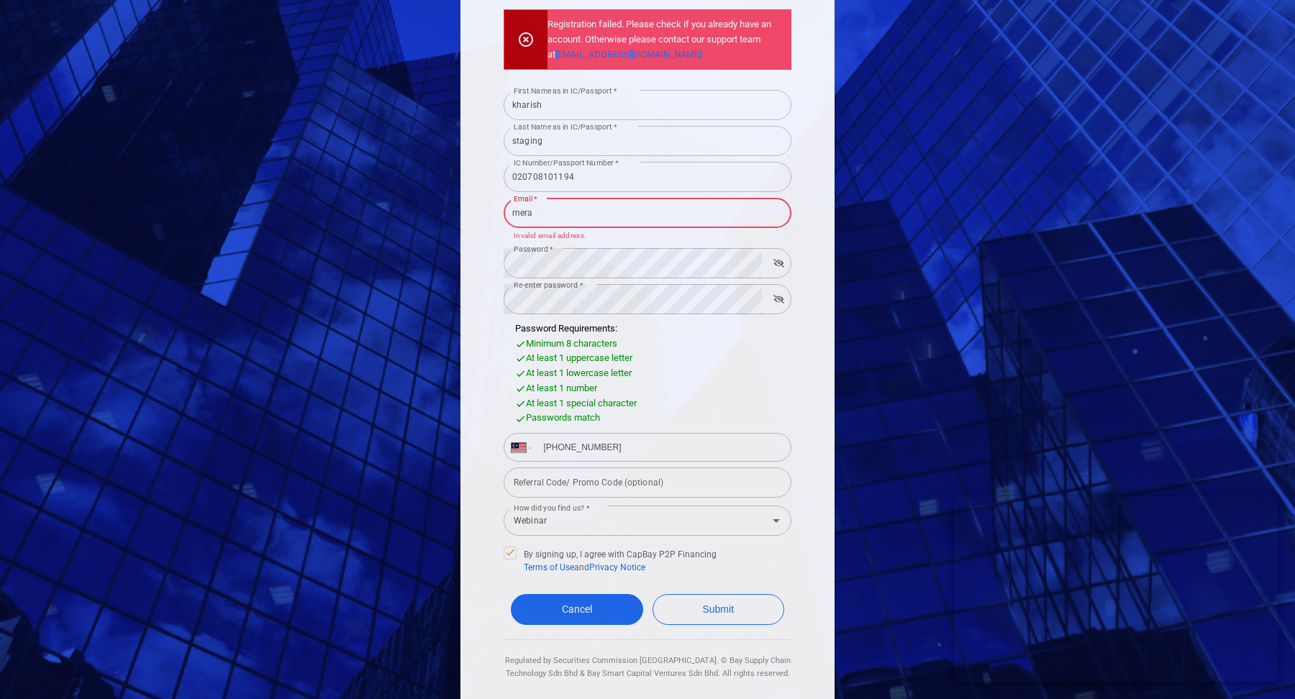
type input "merakiyol@gmail.com"
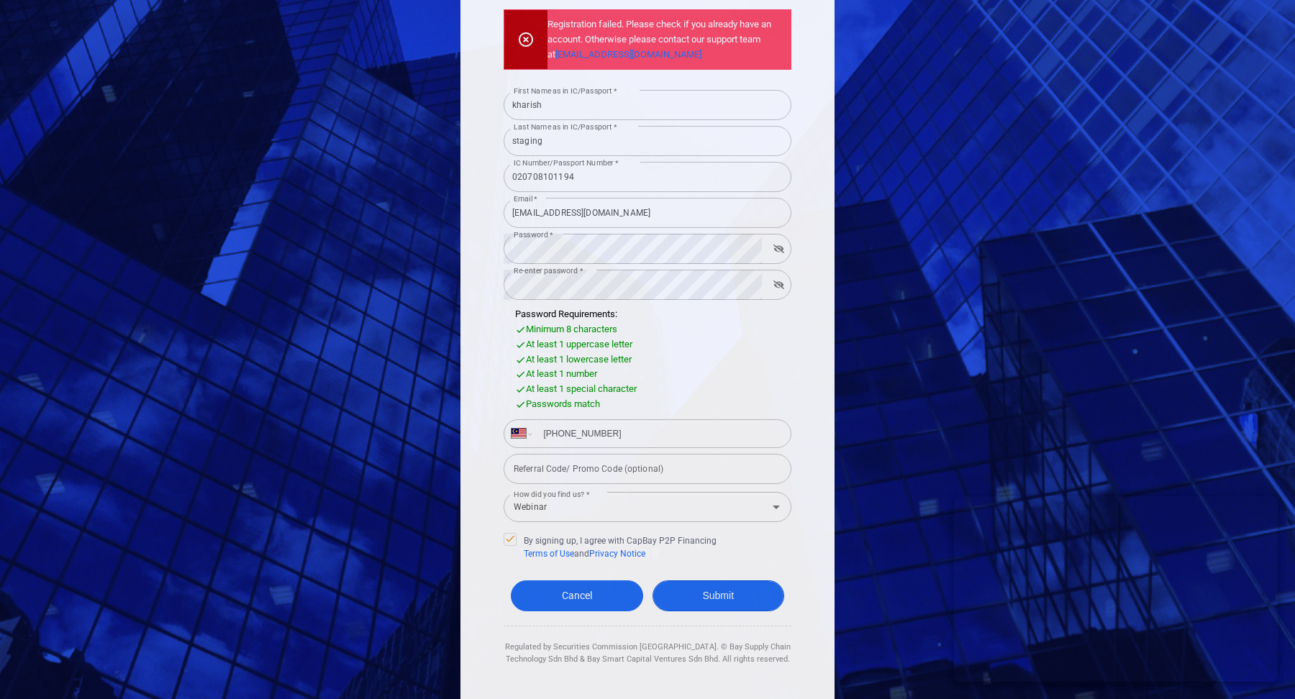
click at [704, 595] on button "Submit" at bounding box center [719, 596] width 132 height 31
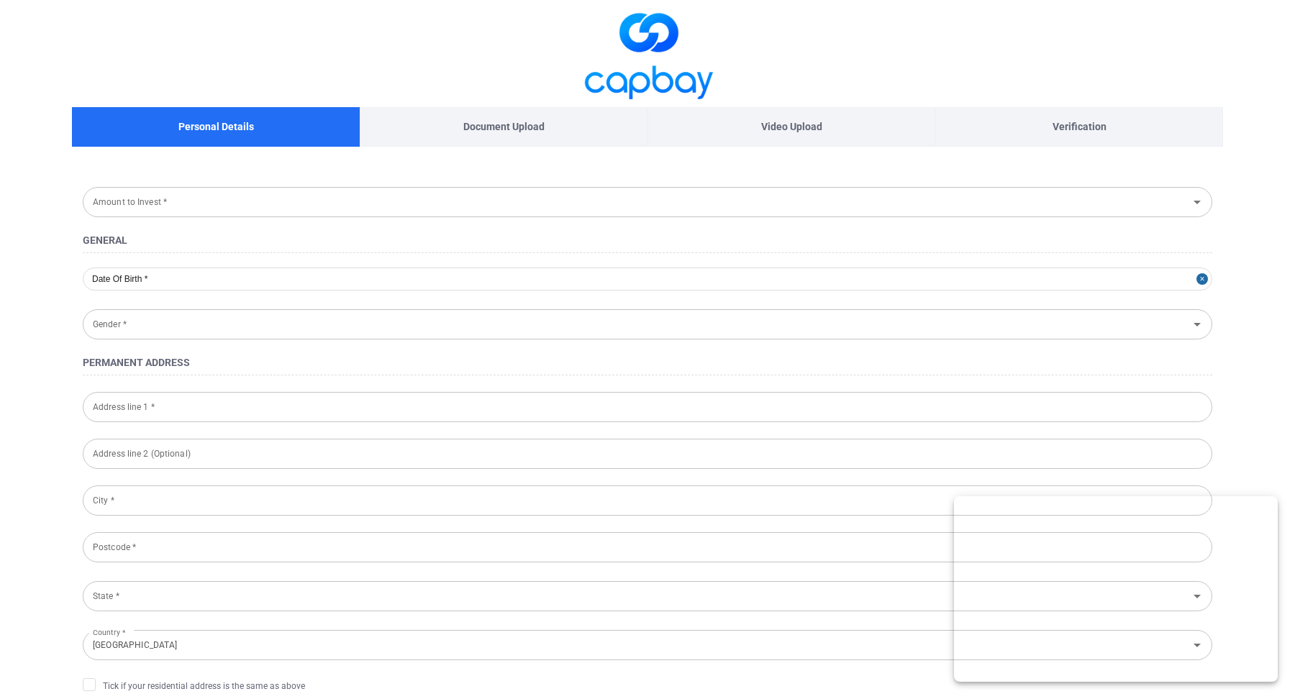
type input "2002-07-08"
type input "Female"
type input "020708-10-1194"
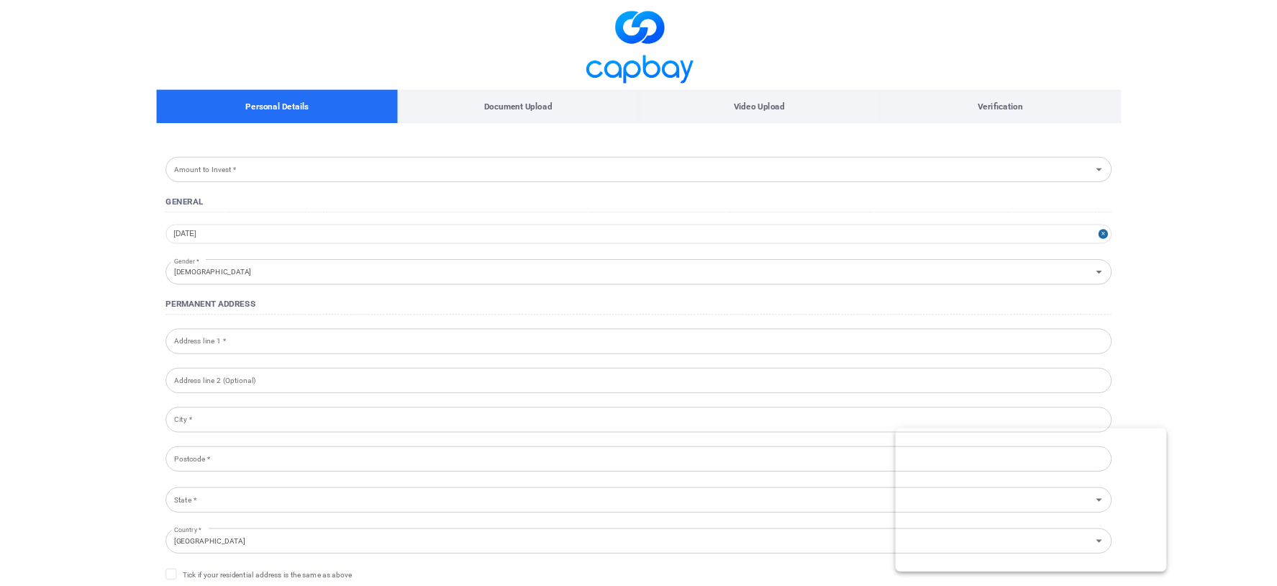
scroll to position [94, 0]
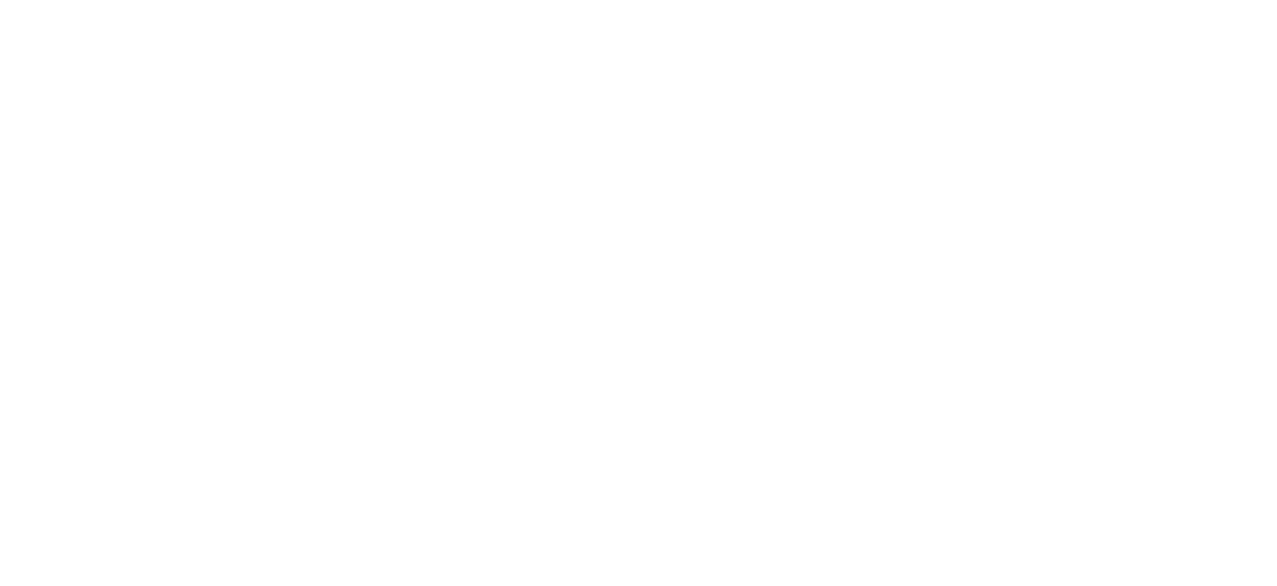
select select "MY"
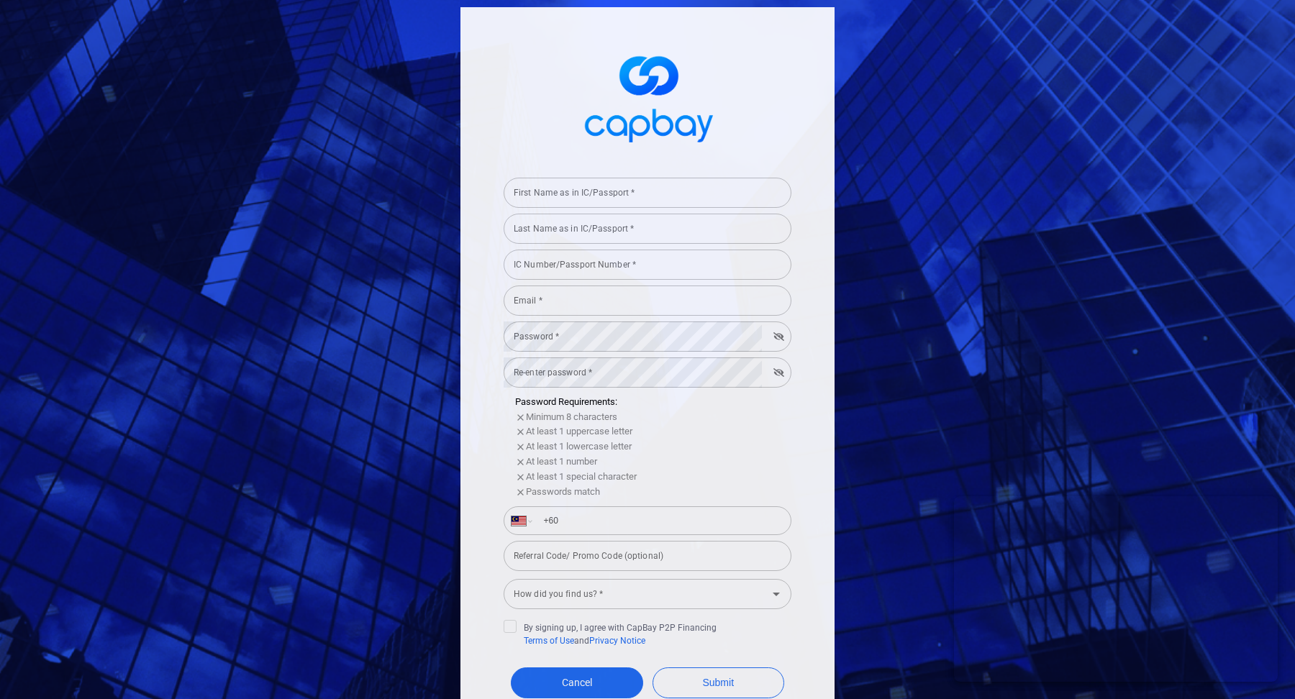
click at [585, 212] on div "Last Name as in IC/Passport * Last Name as in IC/Passport *" at bounding box center [648, 228] width 288 height 32
click at [571, 197] on input "First Name as in IC/Passport *" at bounding box center [648, 193] width 288 height 30
type input "test"
click at [566, 238] on input "Last Name as in IC/Passport *" at bounding box center [648, 229] width 288 height 30
type input "test"
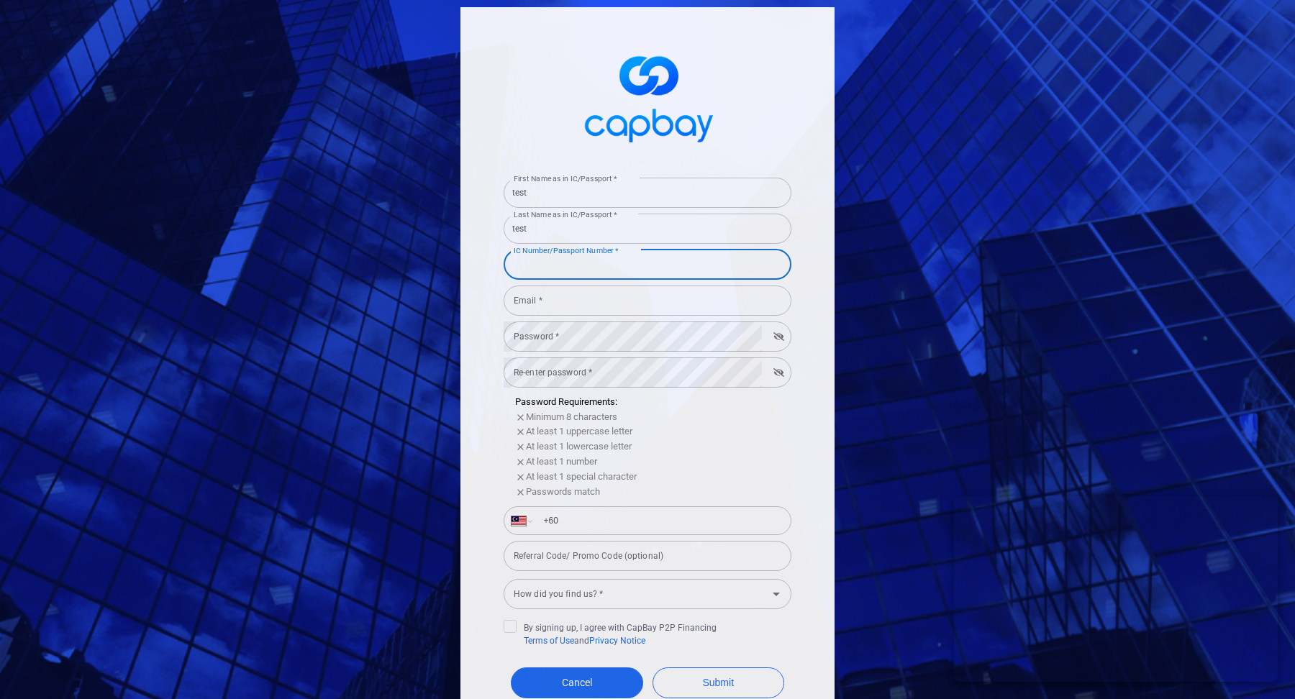
click at [589, 267] on input "IC Number/Passport Number *" at bounding box center [648, 265] width 288 height 30
type input "020708101194"
click at [602, 307] on input "Email *" at bounding box center [648, 301] width 288 height 30
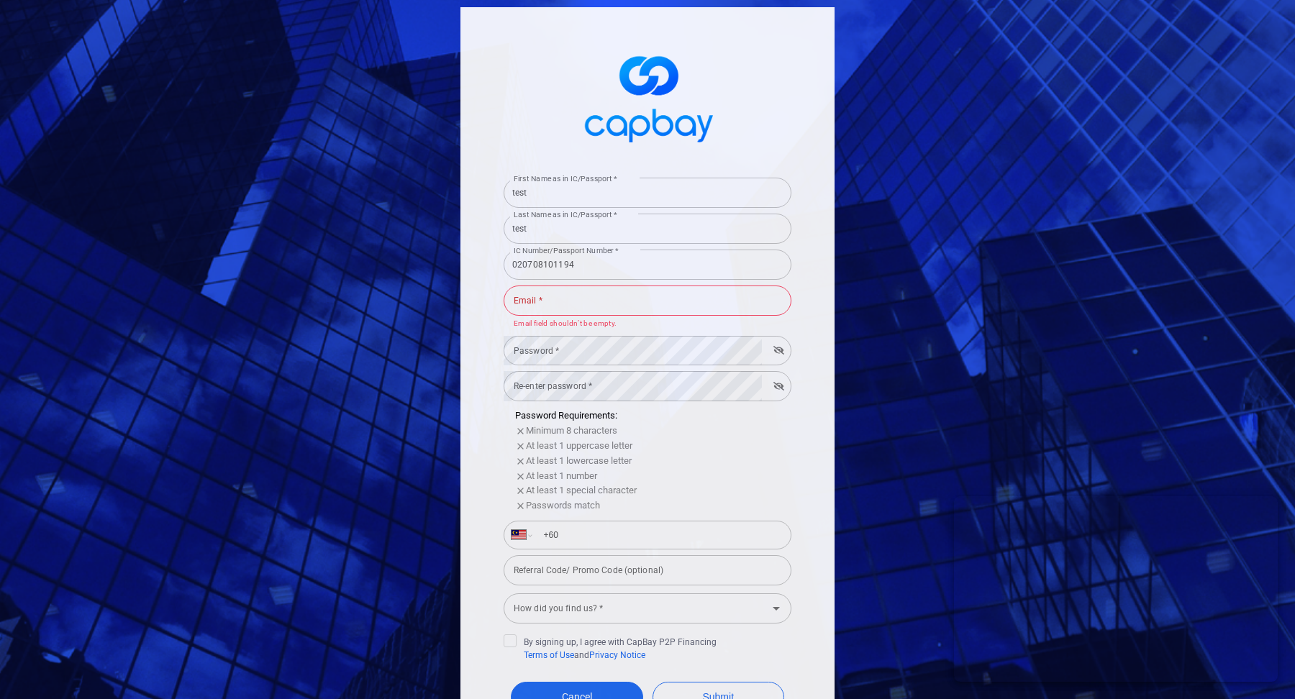
type input "kharishma.harjai@capbay.com"
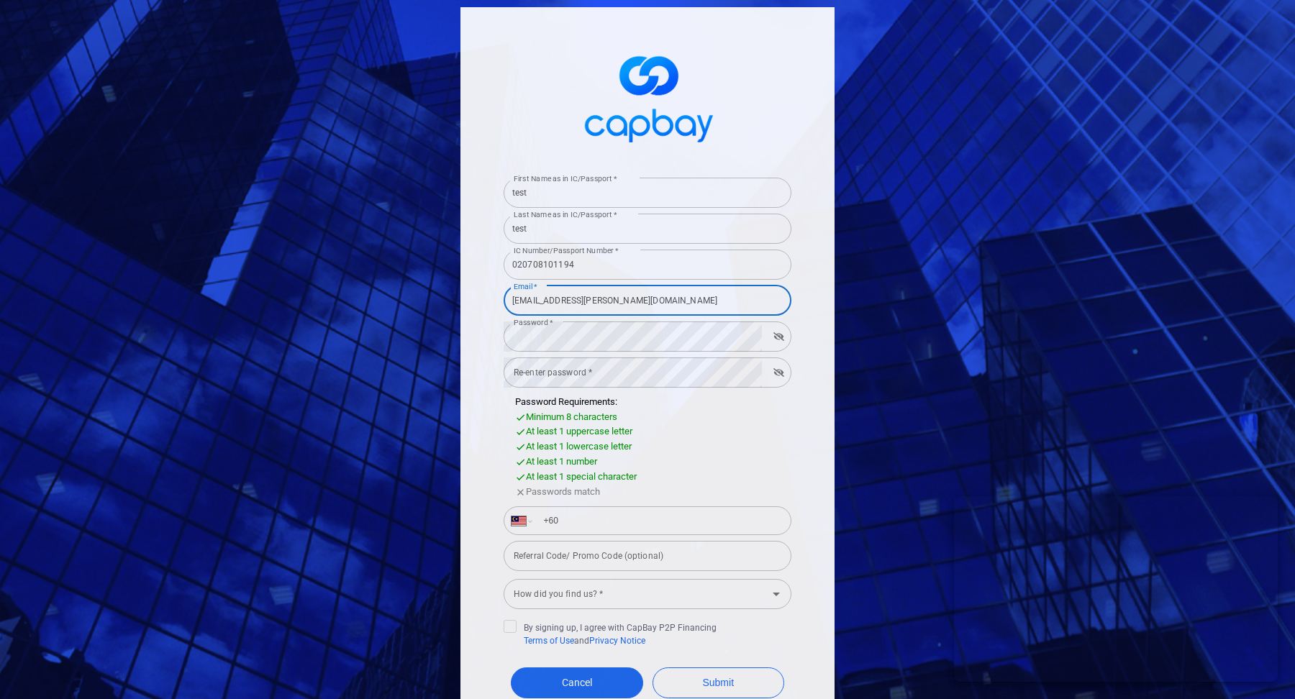
click at [644, 396] on div "Password Requirements: Minimum 8 characters At least 1 uppercase letter At leas…" at bounding box center [648, 447] width 288 height 105
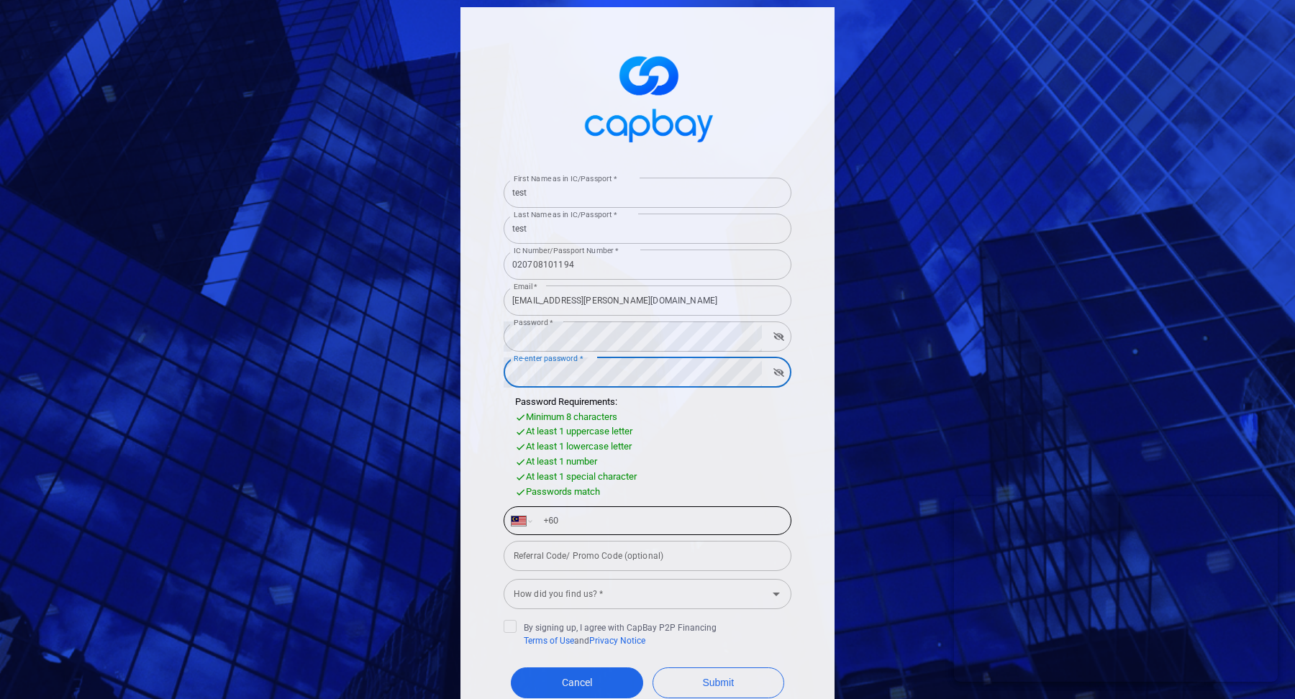
click at [685, 513] on input "+60" at bounding box center [659, 520] width 249 height 23
type input "+60 11 1103 7817"
click at [671, 585] on input "How did you find us? *" at bounding box center [635, 594] width 255 height 27
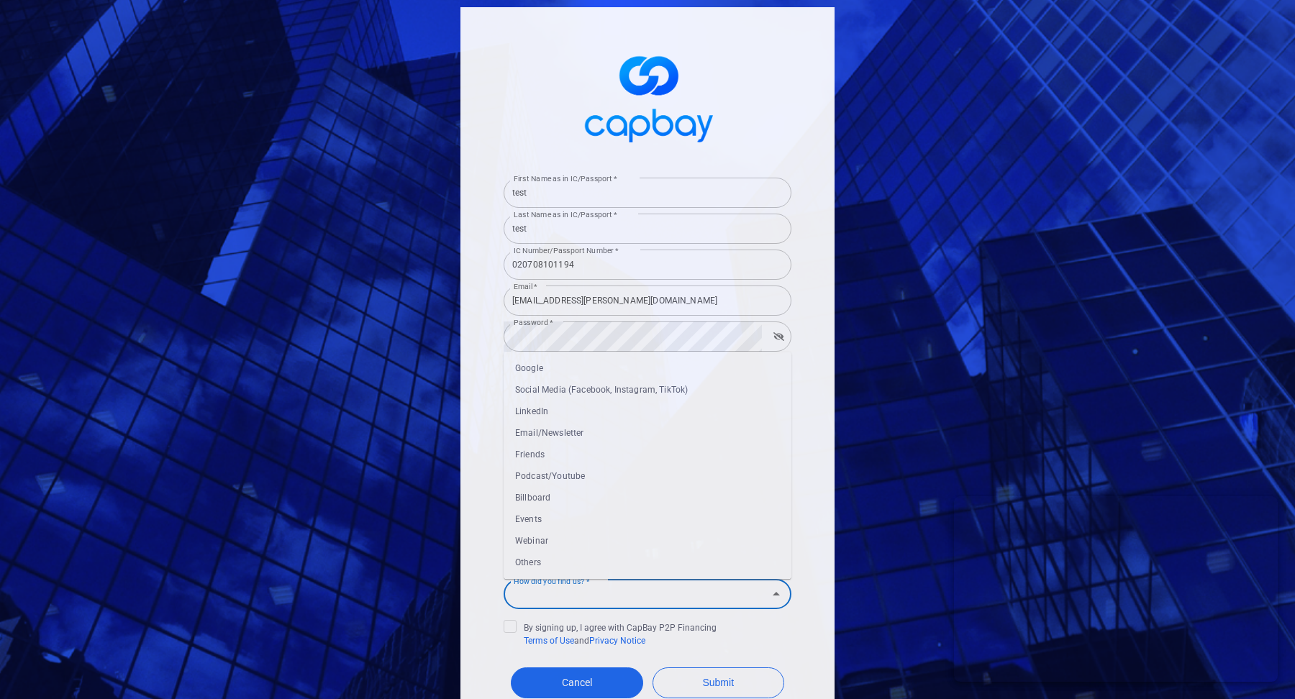
click at [632, 555] on li "Others" at bounding box center [648, 563] width 288 height 22
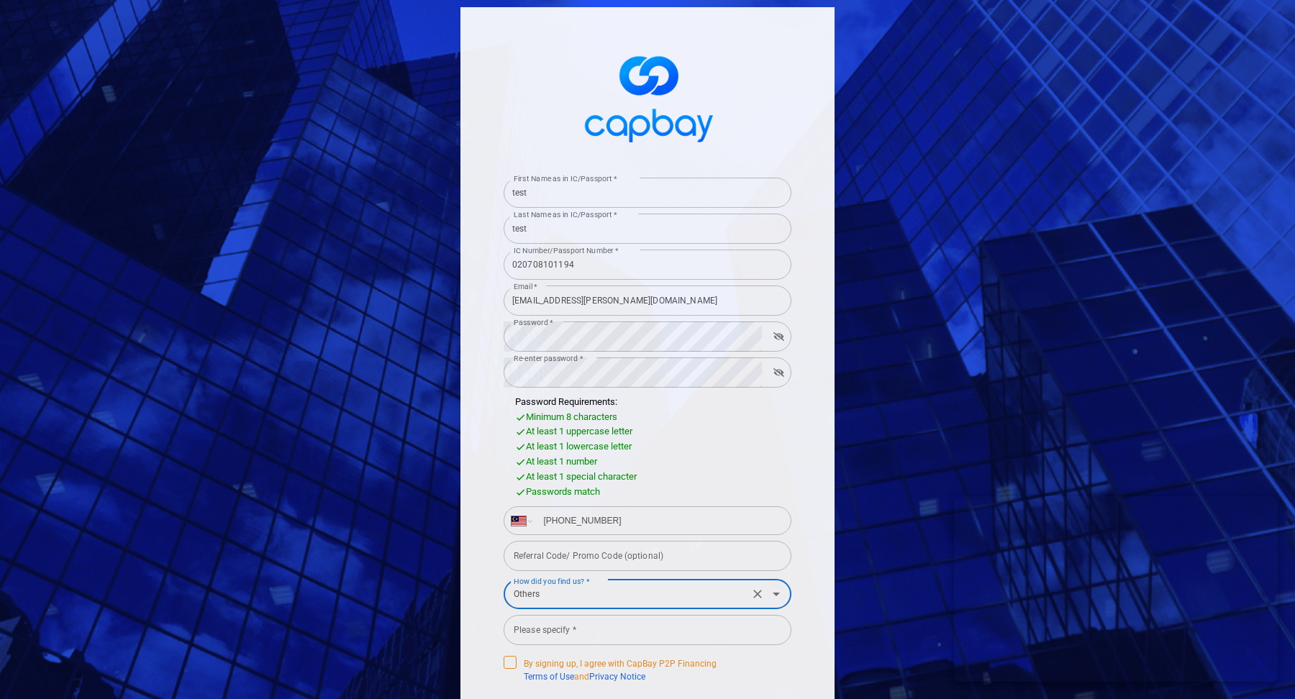
click at [512, 585] on icon at bounding box center [510, 662] width 12 height 12
click at [0, 0] on input "By signing up, I agree with CapBay P2P Financing Terms of Use and Privacy Notice" at bounding box center [0, 0] width 0 height 0
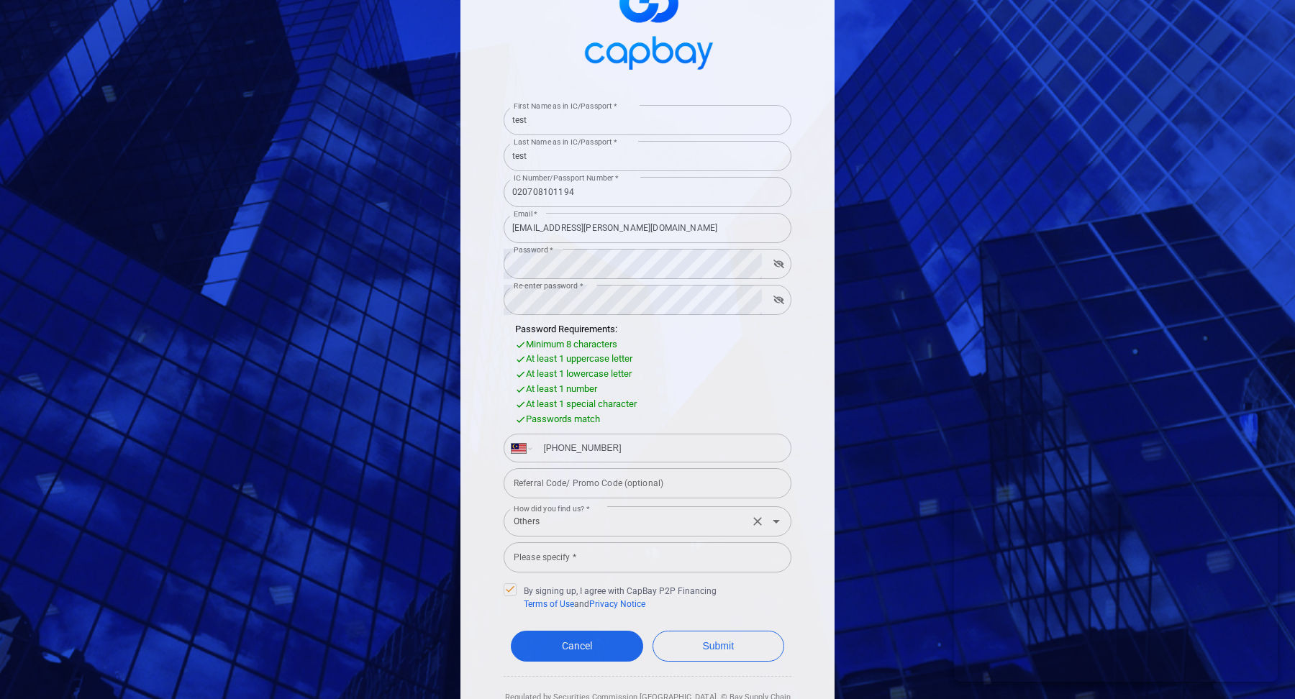
click at [581, 524] on input "Others" at bounding box center [626, 522] width 237 height 27
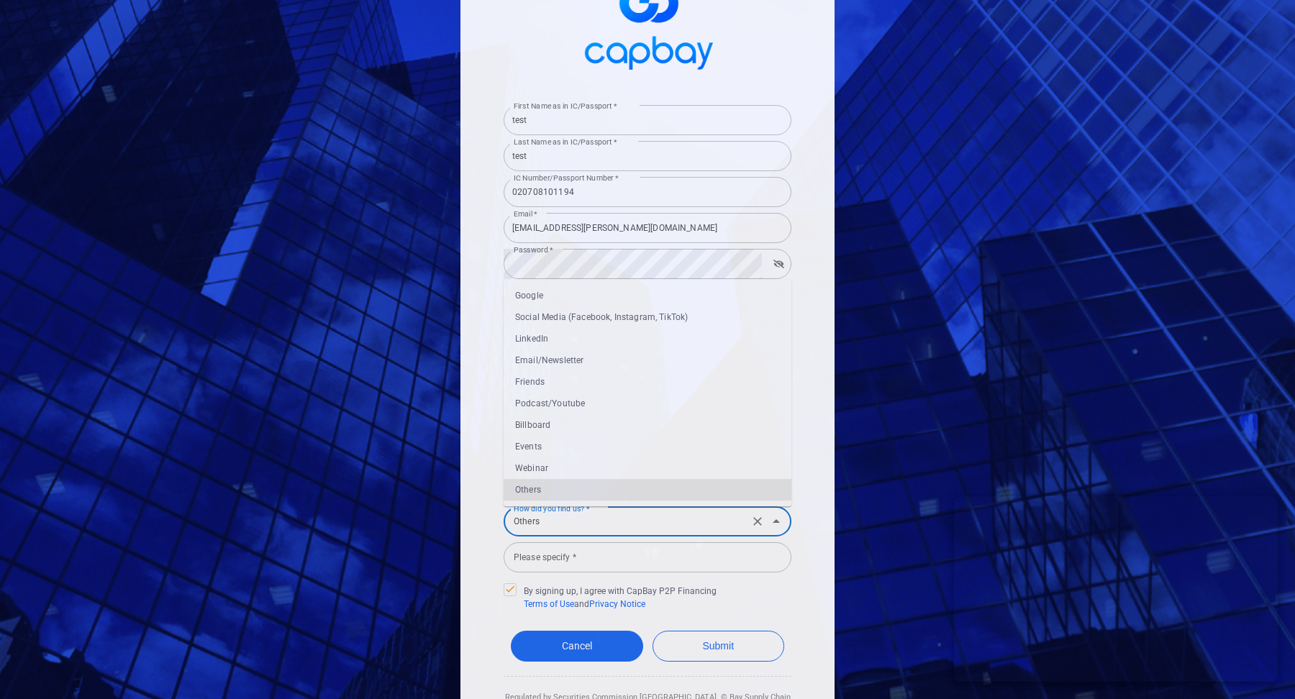
click at [605, 404] on li "Podcast/Youtube" at bounding box center [648, 404] width 288 height 22
type input "Podcast/Youtube"
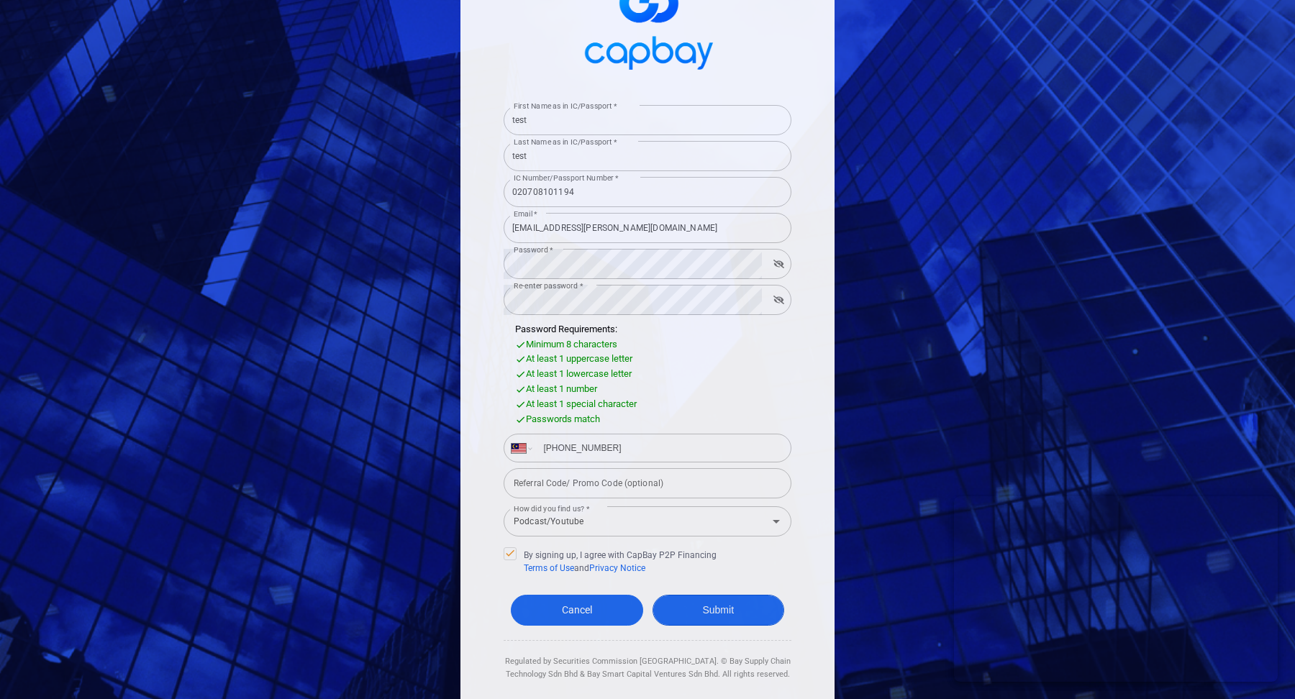
click at [720, 585] on button "Submit" at bounding box center [719, 610] width 132 height 31
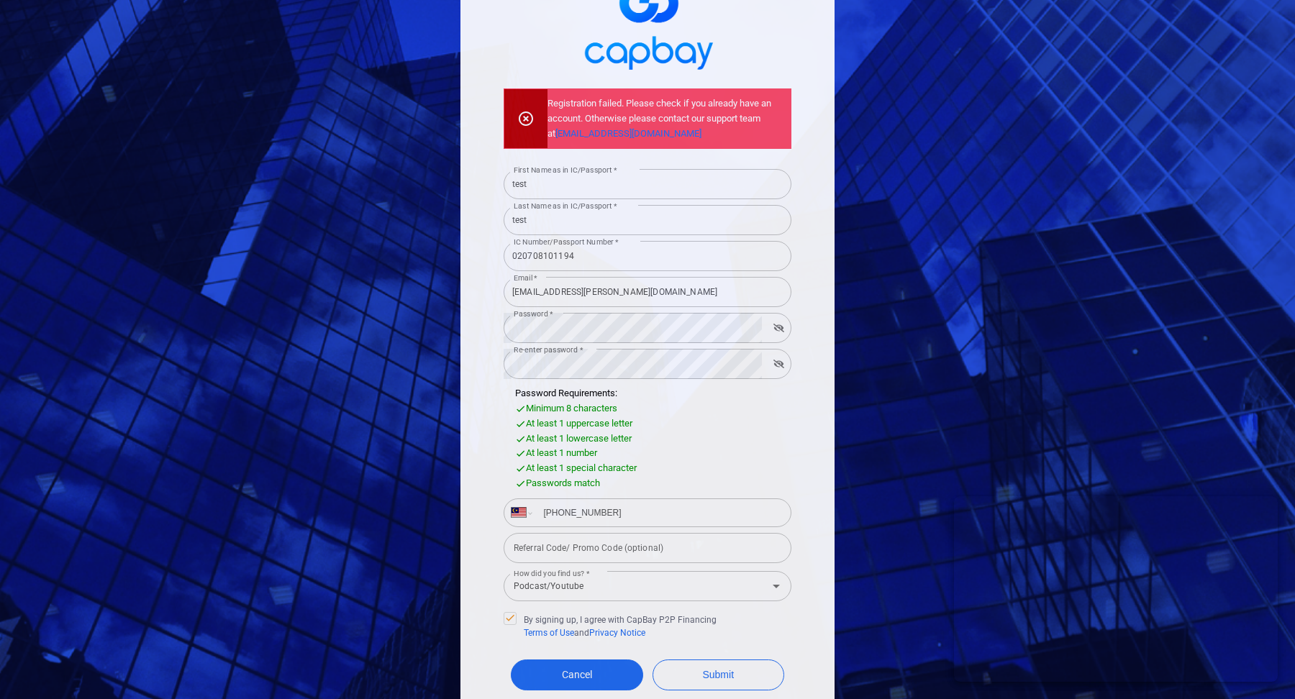
click at [594, 296] on input "kharishma.harjai@capbay.com" at bounding box center [648, 292] width 288 height 30
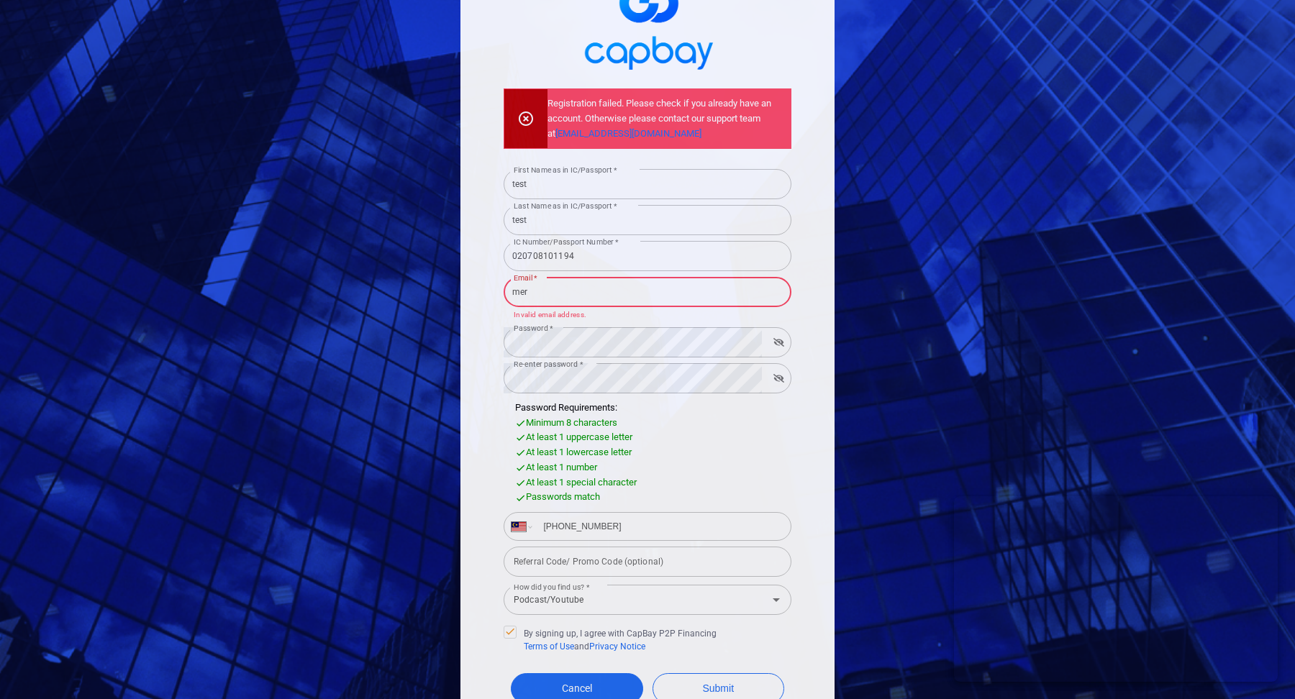
type input "merakiyol@gmail.com"
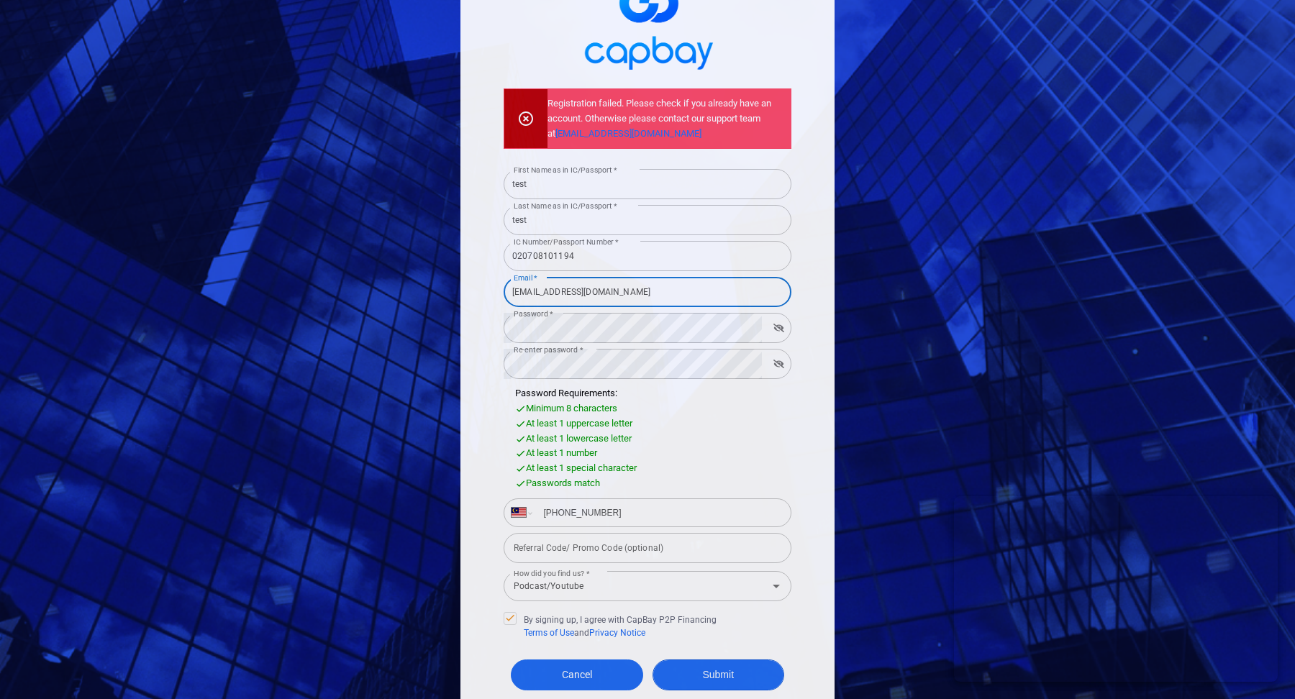
click at [686, 585] on button "Submit" at bounding box center [719, 675] width 132 height 31
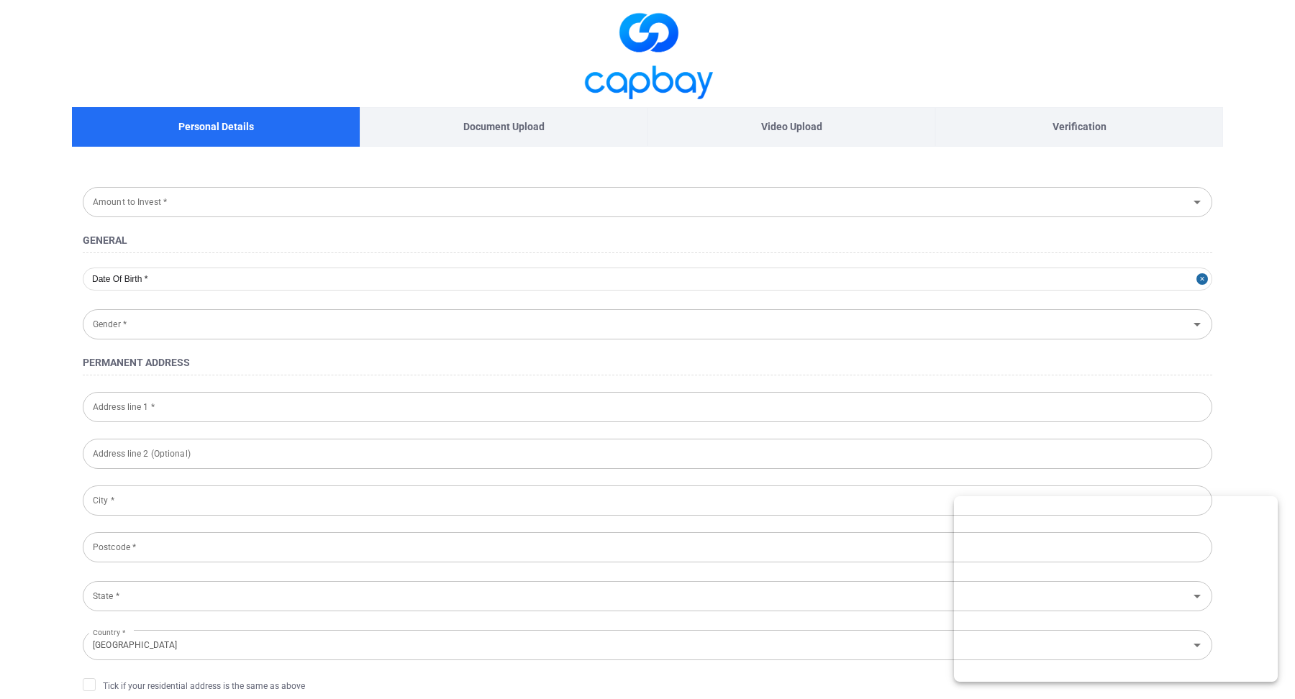
type input "2002-07-08"
type input "Female"
type input "020708-10-1194"
